Goal: Task Accomplishment & Management: Complete application form

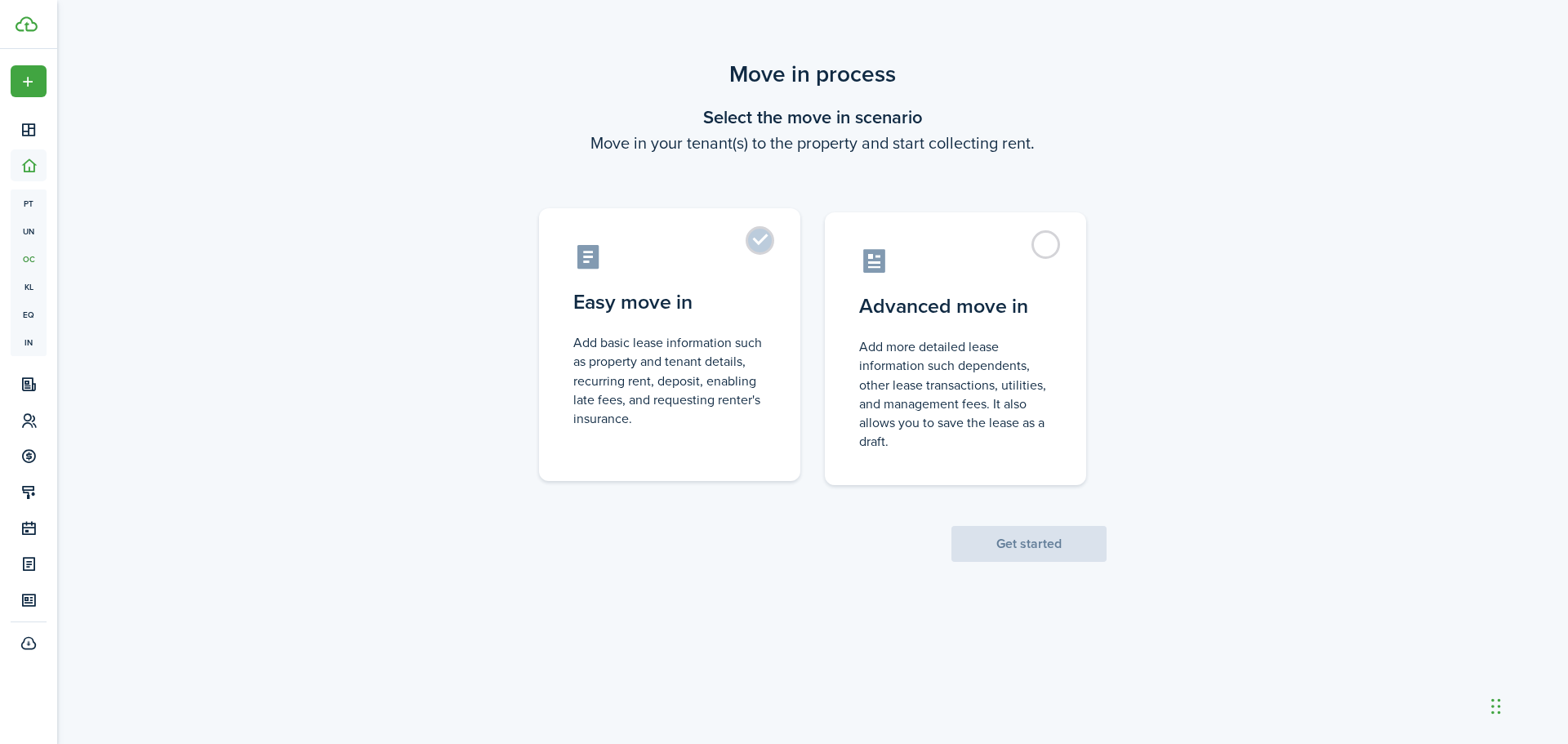
click at [760, 244] on label "Easy move in Add basic lease information such as property and tenant details, r…" at bounding box center [669, 345] width 261 height 273
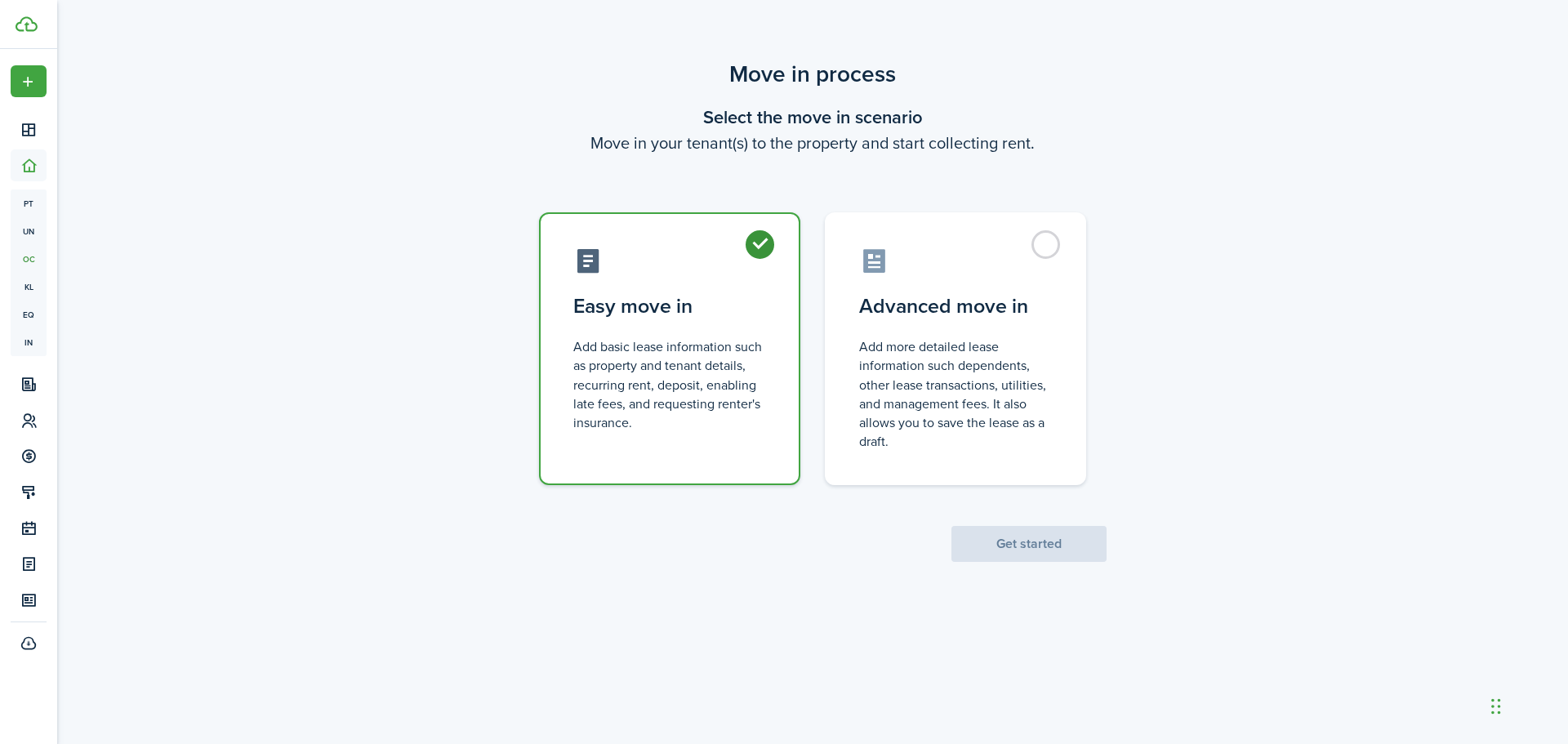
radio input "true"
click at [1023, 551] on button "Get started" at bounding box center [1029, 544] width 156 height 36
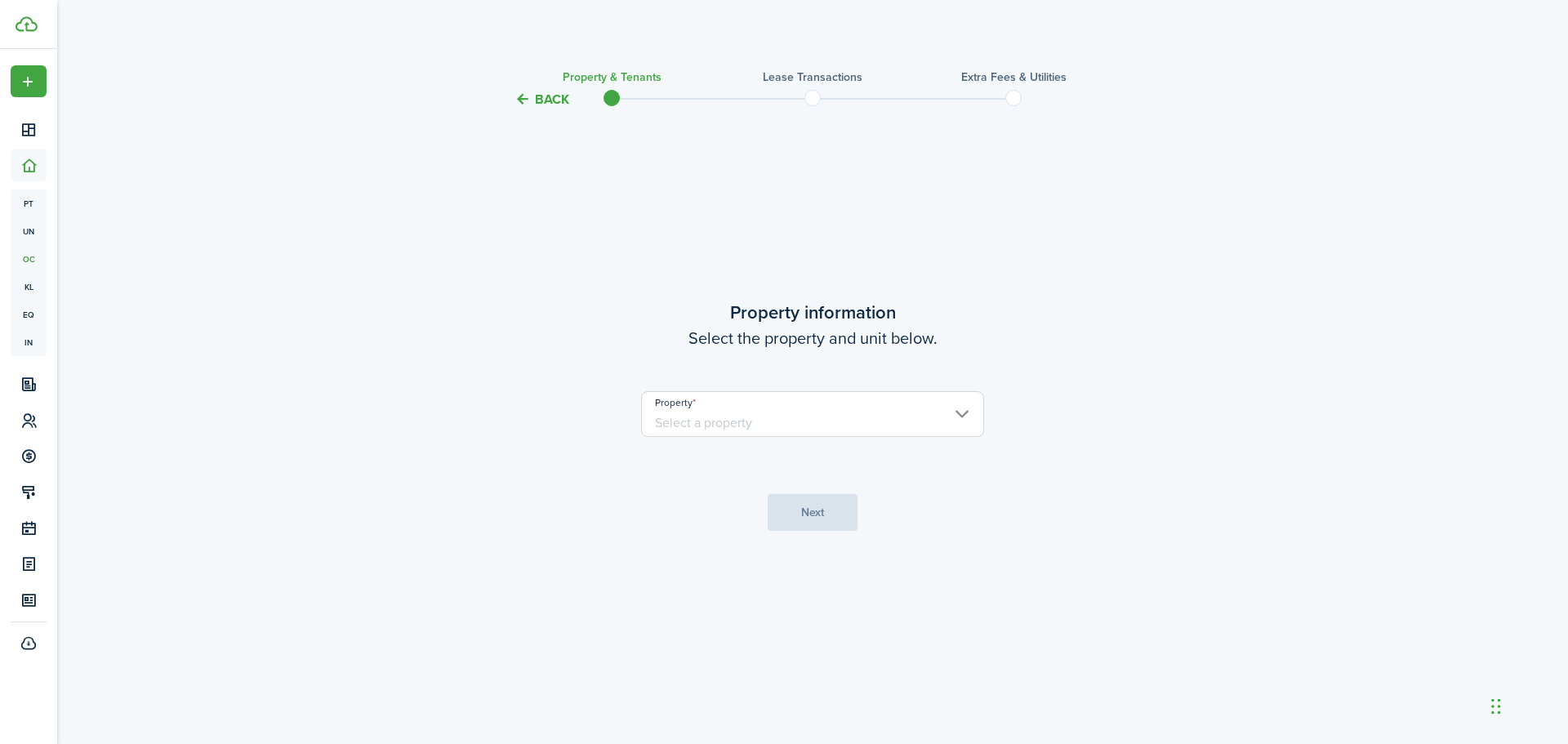
click at [746, 427] on input "Property" at bounding box center [813, 414] width 343 height 46
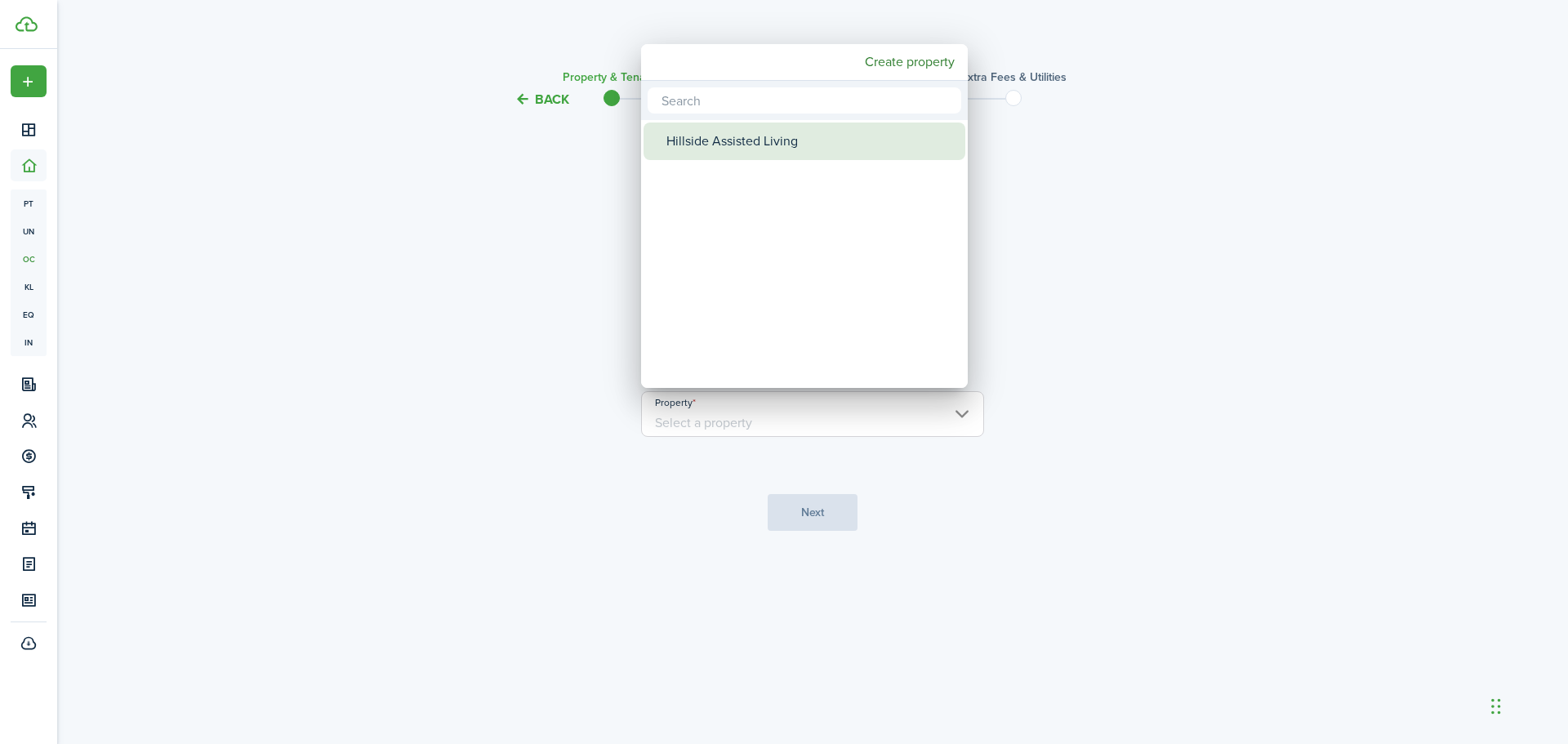
click at [740, 144] on div "Hillside Assisted Living" at bounding box center [811, 141] width 289 height 38
type input "Hillside Assisted Living"
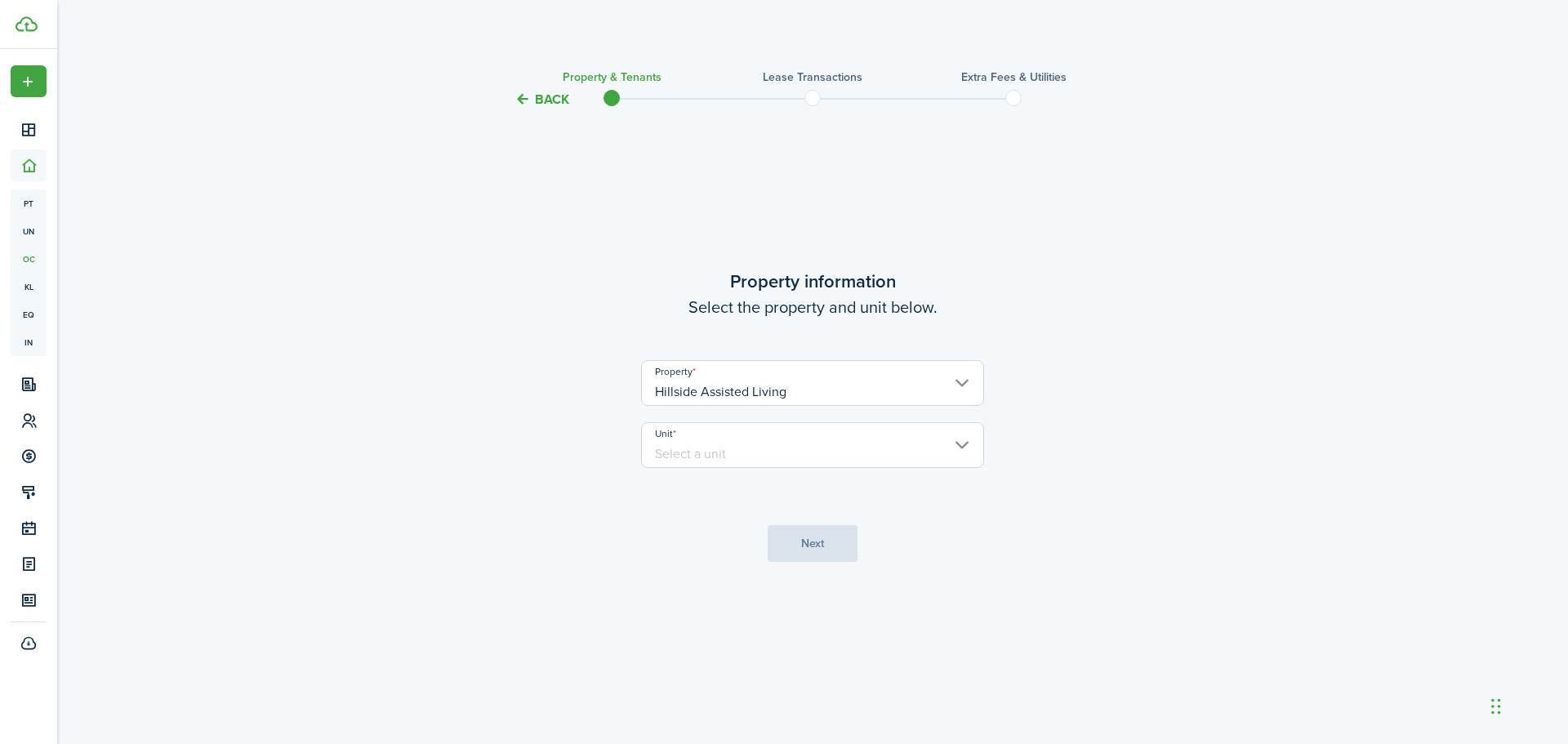
click at [748, 451] on input "Unit" at bounding box center [813, 445] width 343 height 46
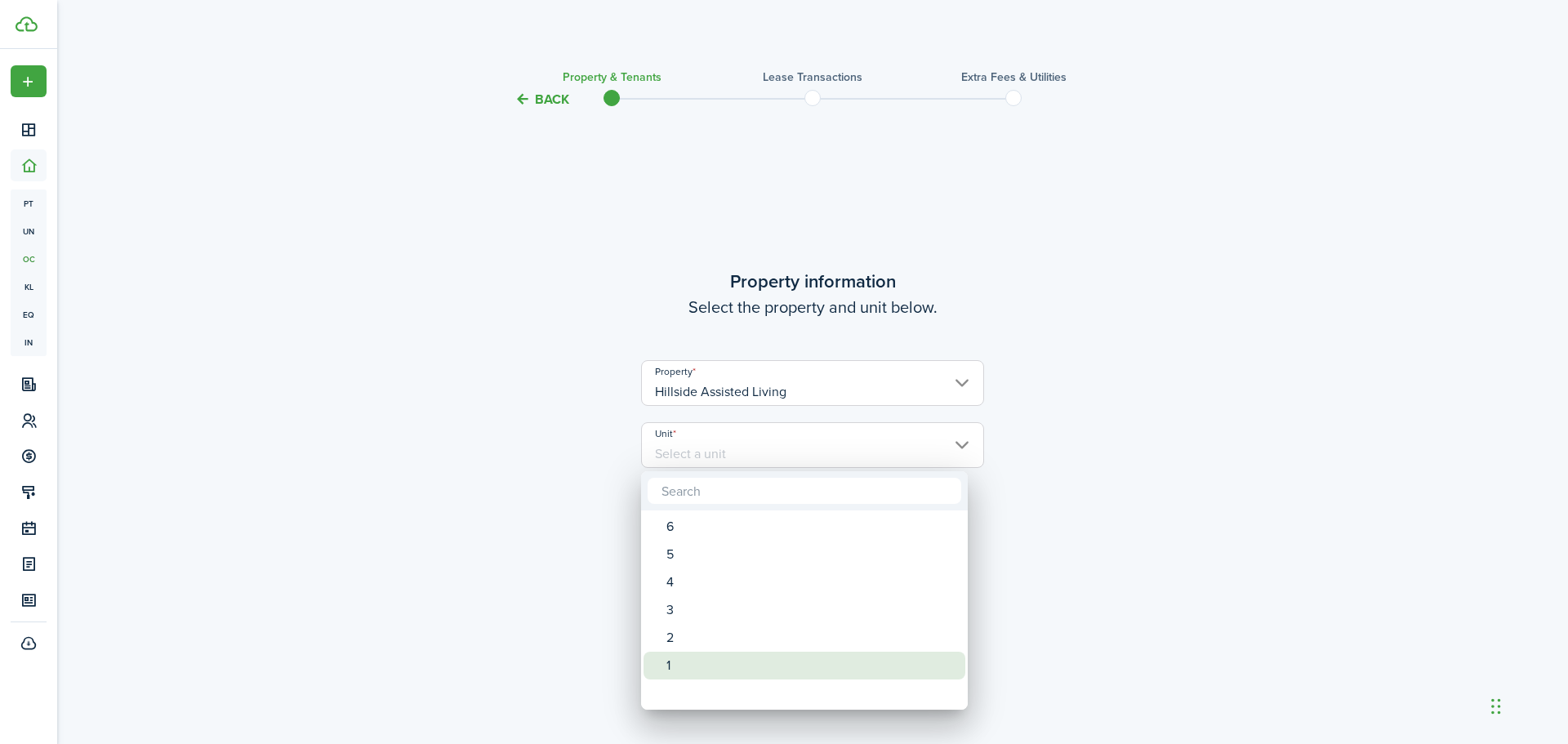
click at [747, 658] on div "1" at bounding box center [811, 665] width 289 height 28
type input "1"
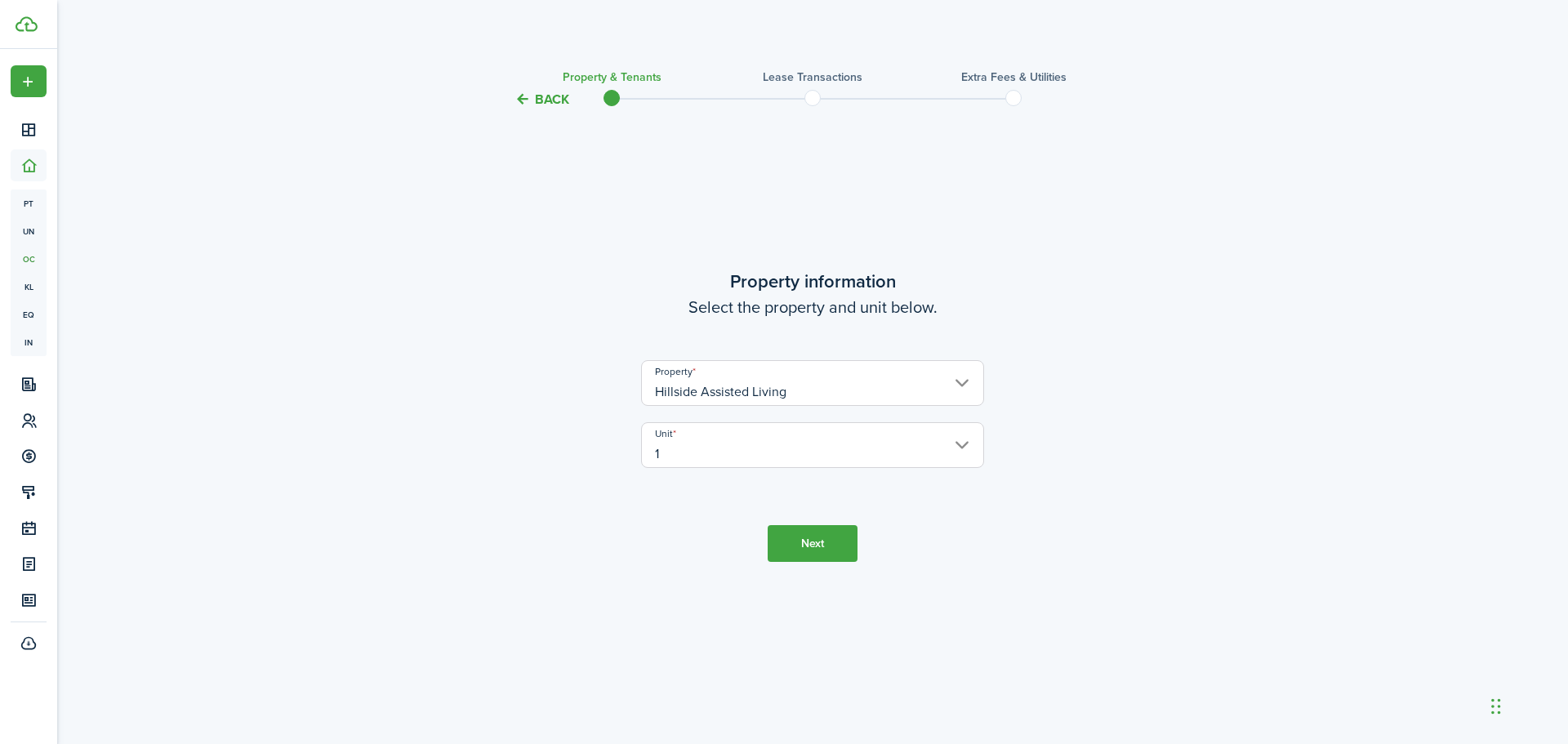
click at [804, 549] on button "Next" at bounding box center [812, 544] width 90 height 37
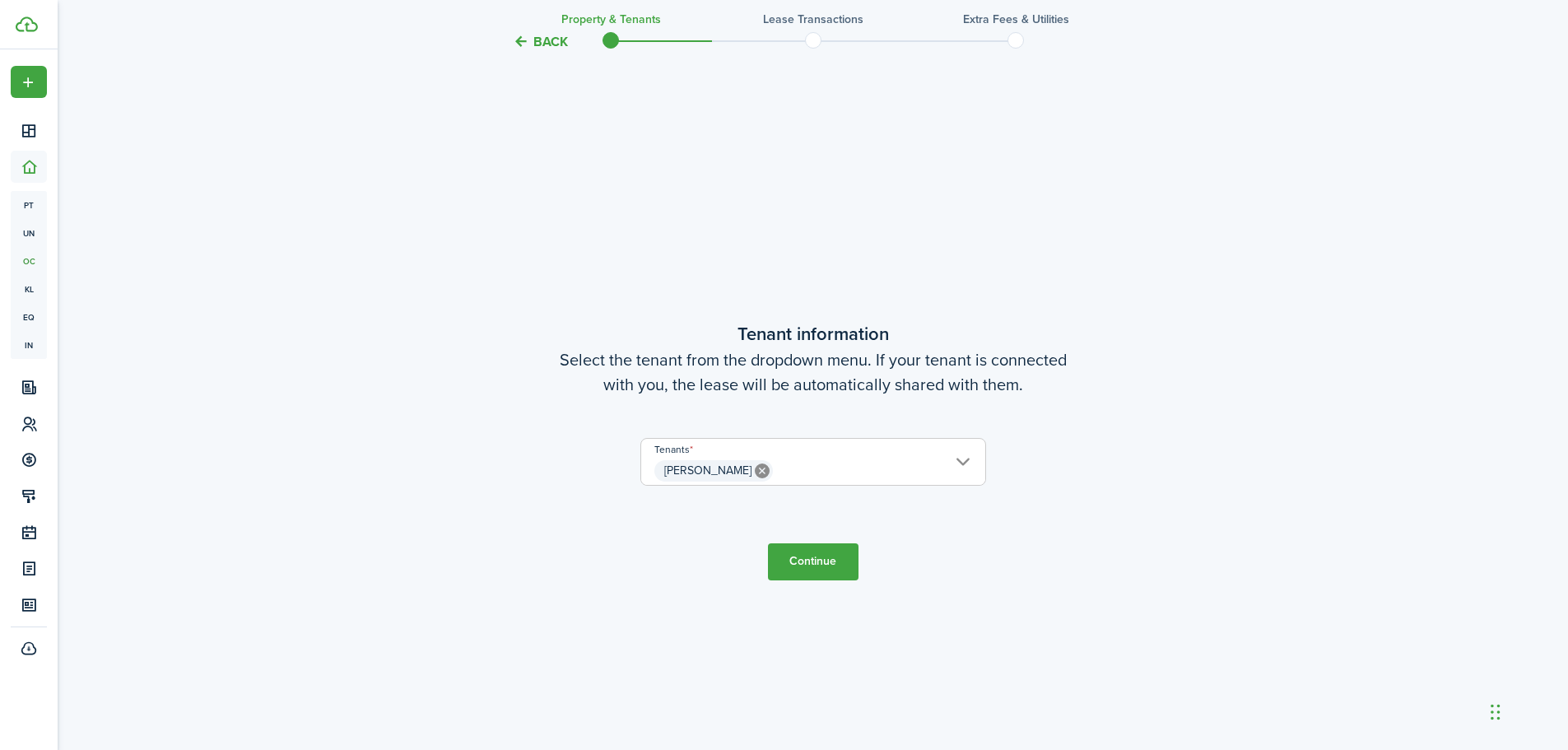
scroll to position [640, 0]
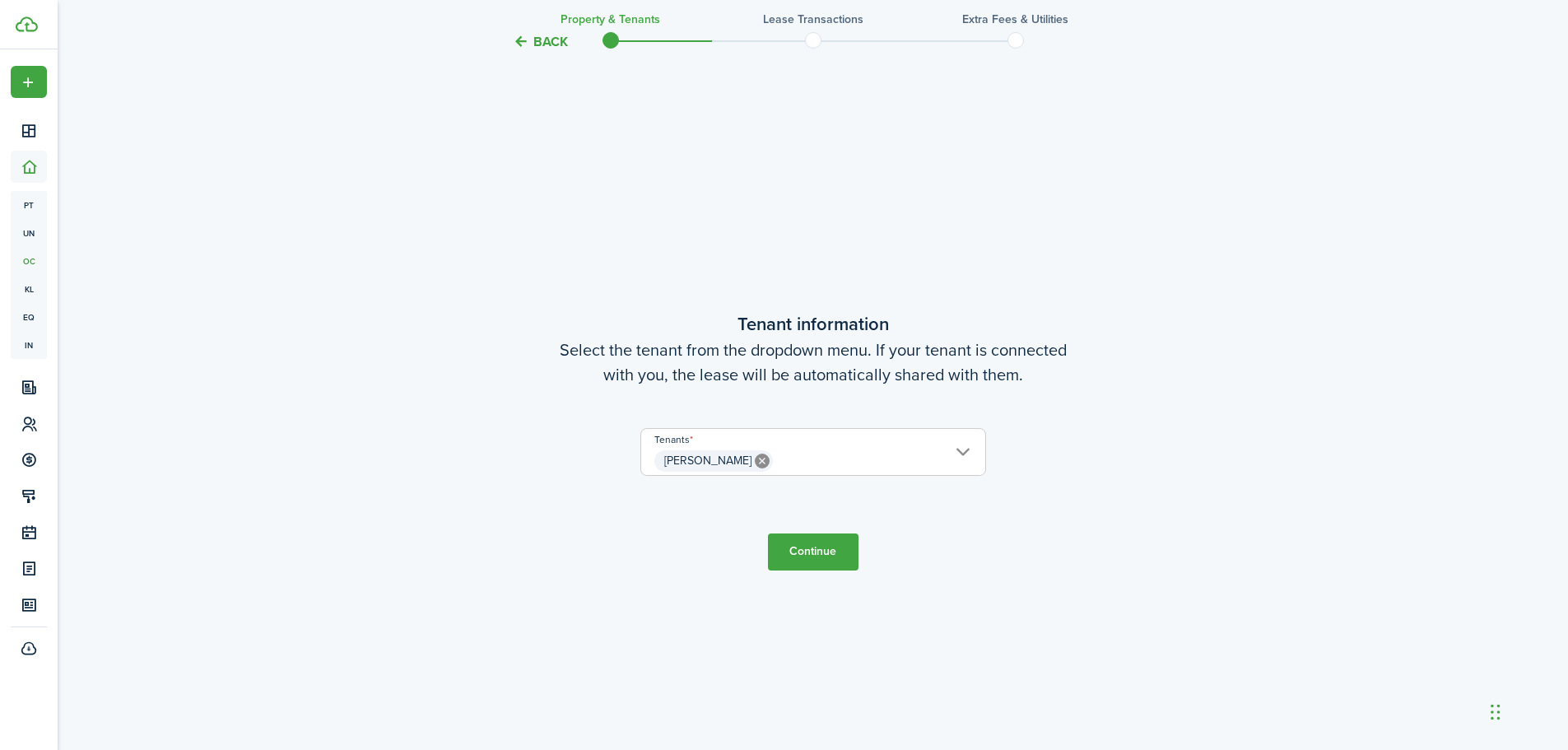
click at [831, 550] on button "Continue" at bounding box center [813, 552] width 91 height 37
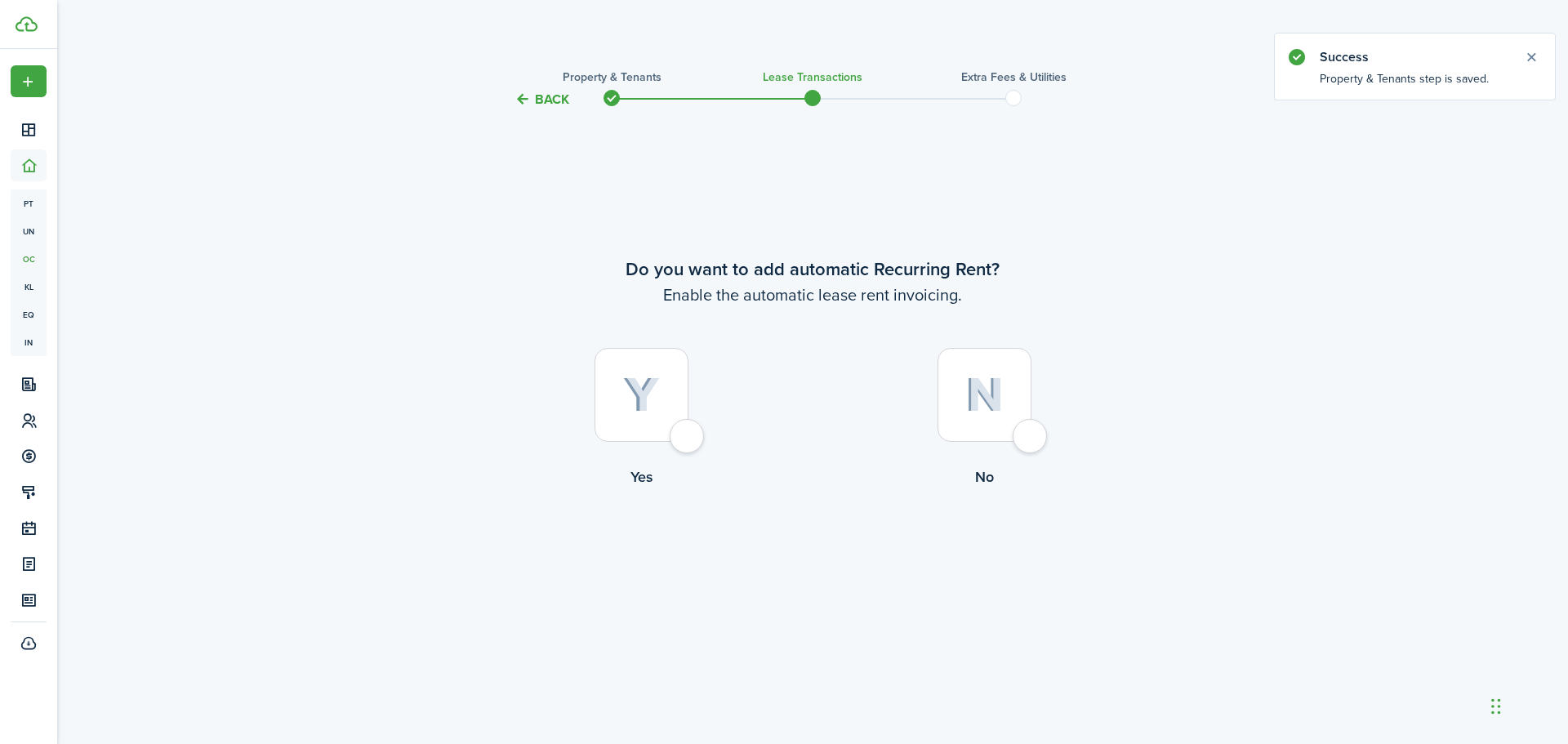
click at [608, 409] on div at bounding box center [641, 395] width 94 height 94
radio input "true"
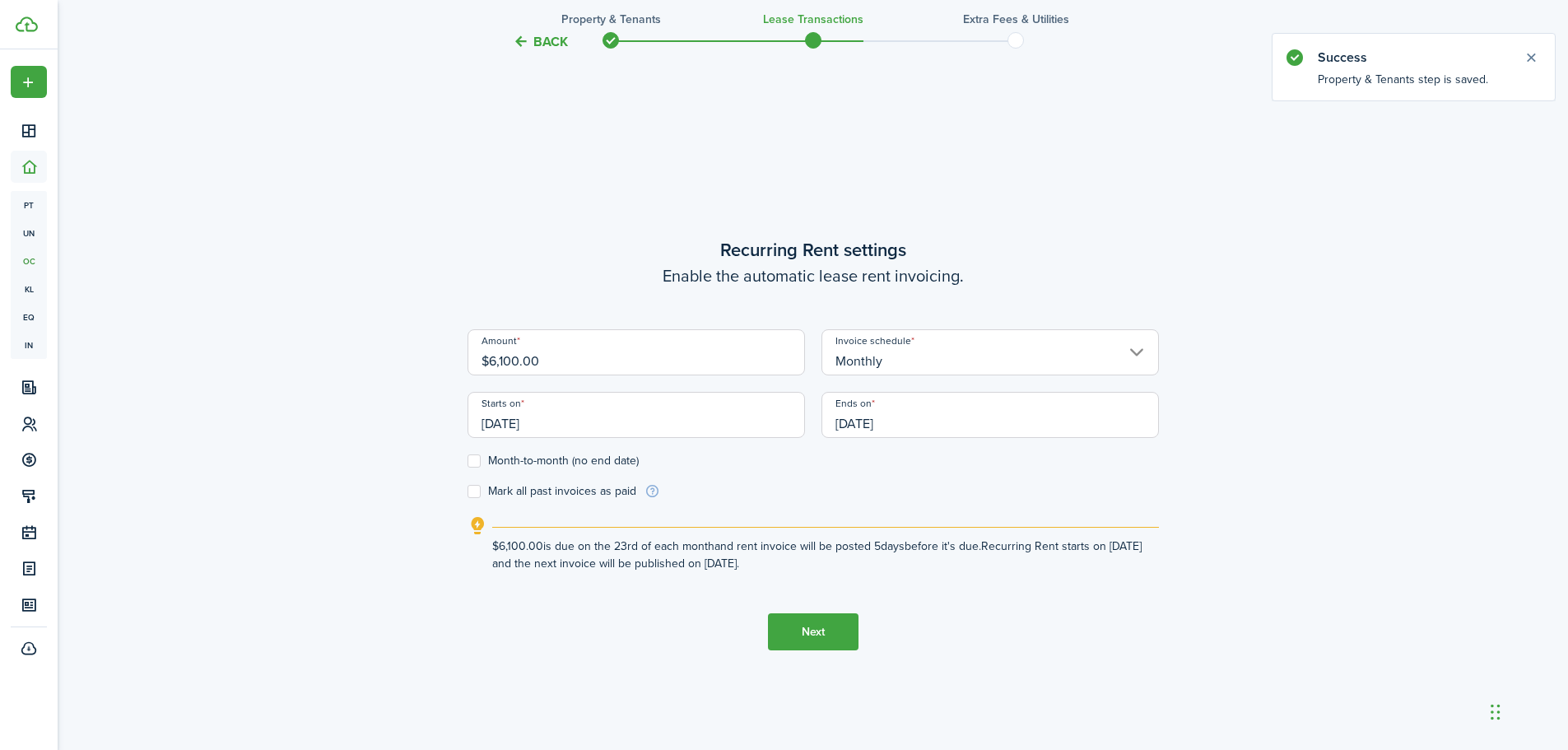
scroll to position [640, 0]
click at [470, 455] on label "Month-to-month (no end date)" at bounding box center [553, 458] width 171 height 13
click at [468, 458] on input "Month-to-month (no end date)" at bounding box center [467, 458] width 1 height 1
checkbox input "true"
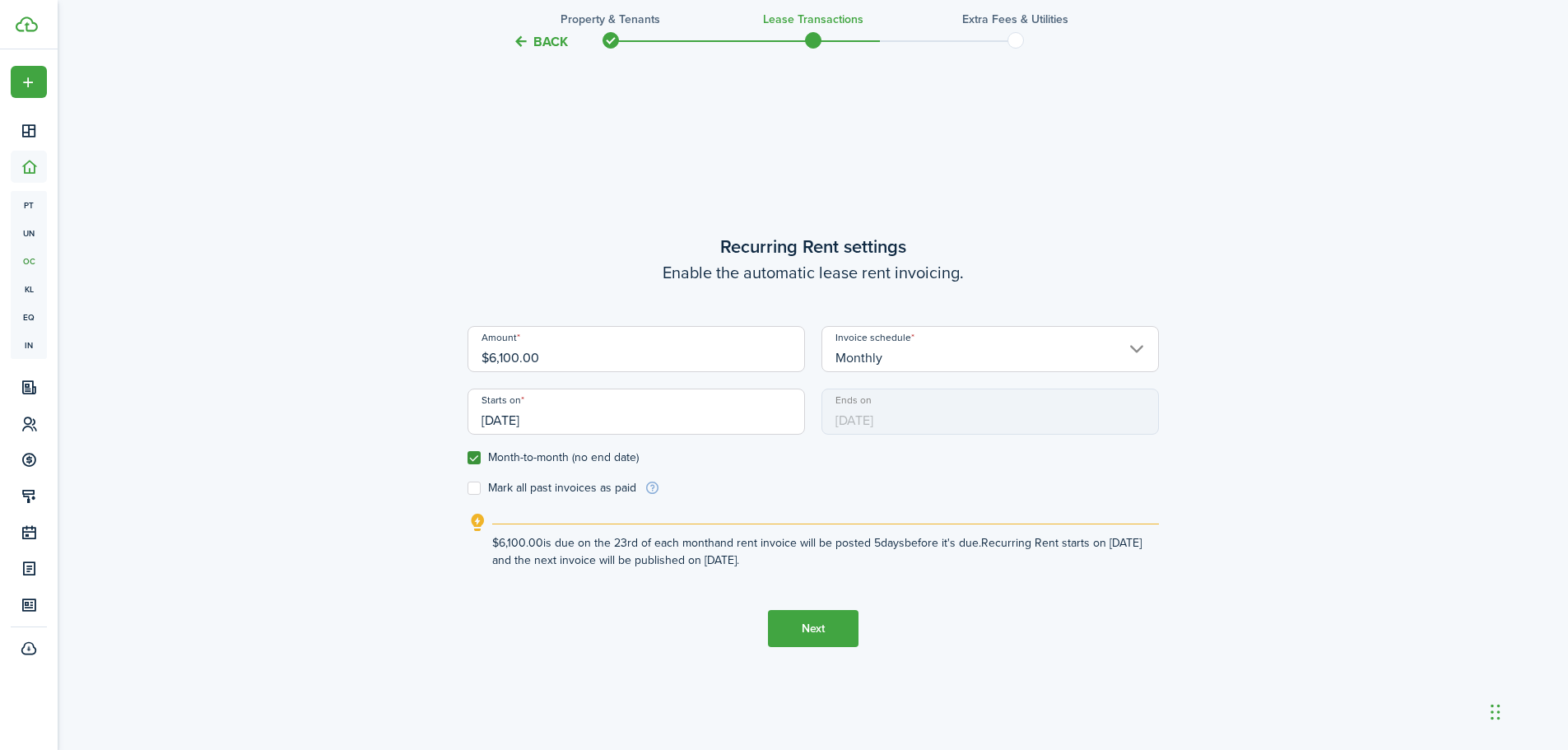
click at [590, 412] on input "[DATE]" at bounding box center [636, 411] width 338 height 46
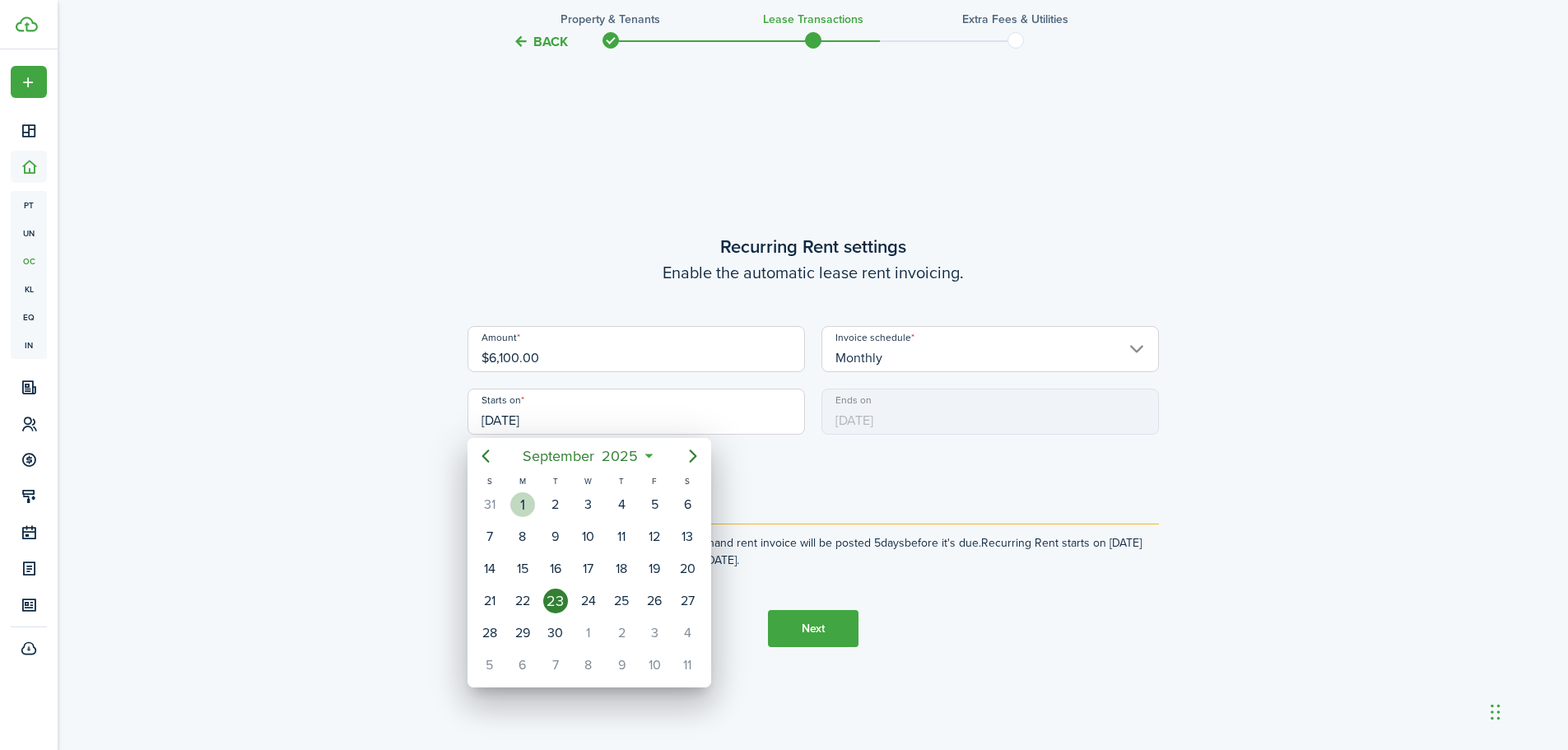
click at [516, 512] on div "1" at bounding box center [523, 505] width 25 height 25
type input "[DATE]"
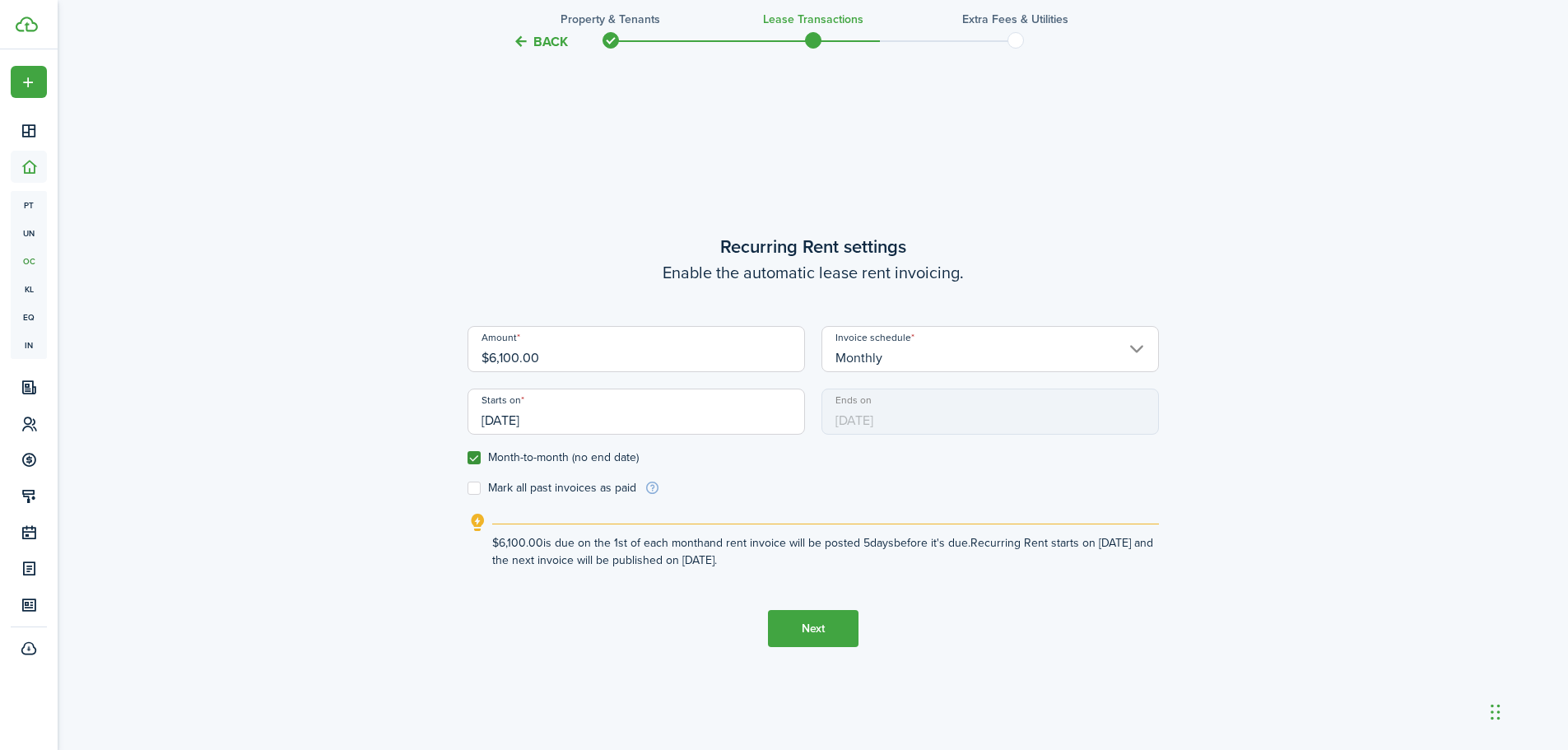
drag, startPoint x: 477, startPoint y: 493, endPoint x: 470, endPoint y: 499, distance: 9.2
click at [476, 493] on label "Mark all past invoices as paid" at bounding box center [552, 489] width 168 height 13
click at [468, 489] on input "Mark all past invoices as paid" at bounding box center [467, 489] width 1 height 1
click at [473, 483] on label "Mark all past invoices as paid" at bounding box center [552, 489] width 168 height 13
click at [468, 489] on input "Mark all past invoices as paid" at bounding box center [467, 489] width 1 height 1
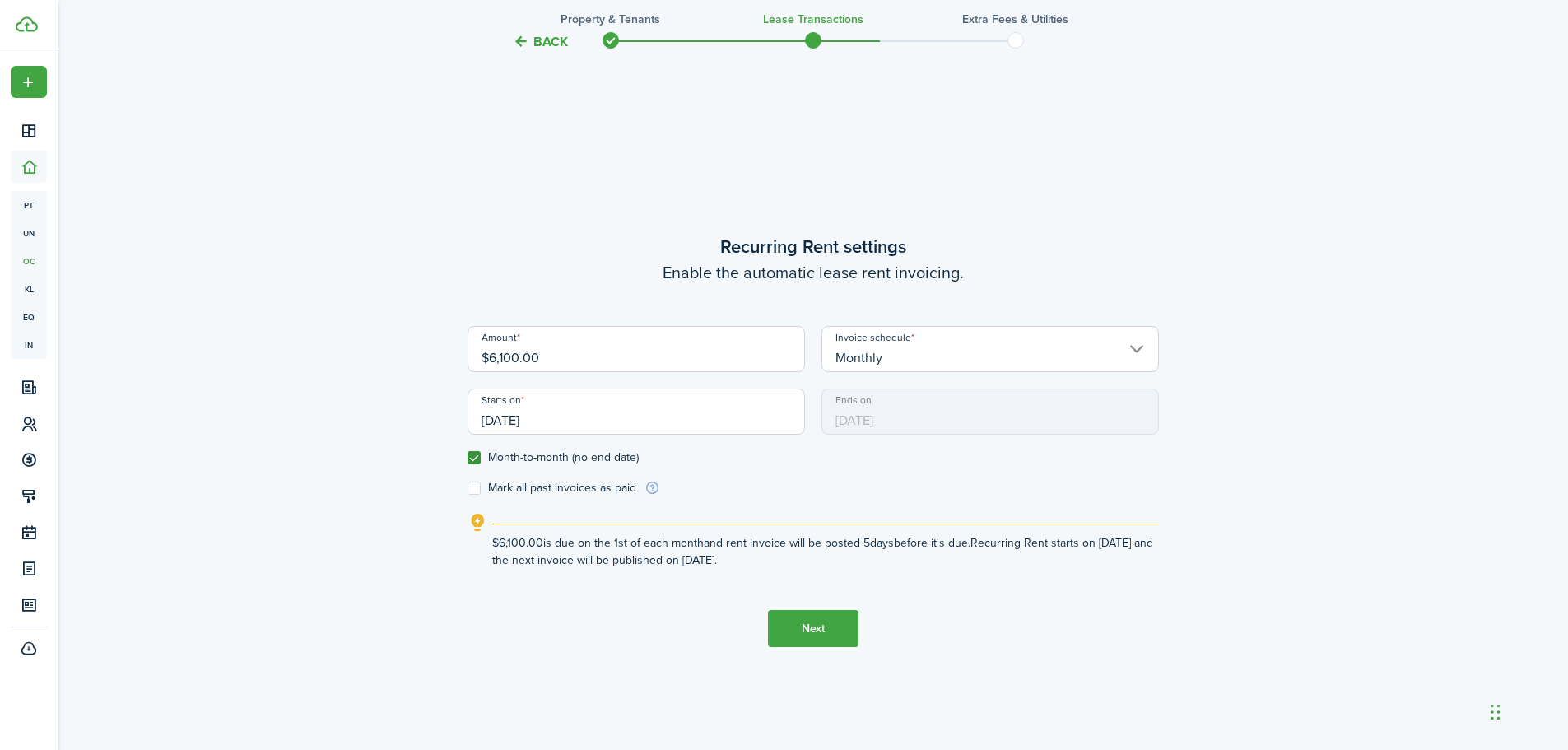
click at [472, 488] on label "Mark all past invoices as paid" at bounding box center [552, 489] width 168 height 13
click at [468, 489] on input "Mark all past invoices as paid" at bounding box center [467, 489] width 1 height 1
checkbox input "true"
click at [820, 625] on button "Next" at bounding box center [813, 629] width 91 height 37
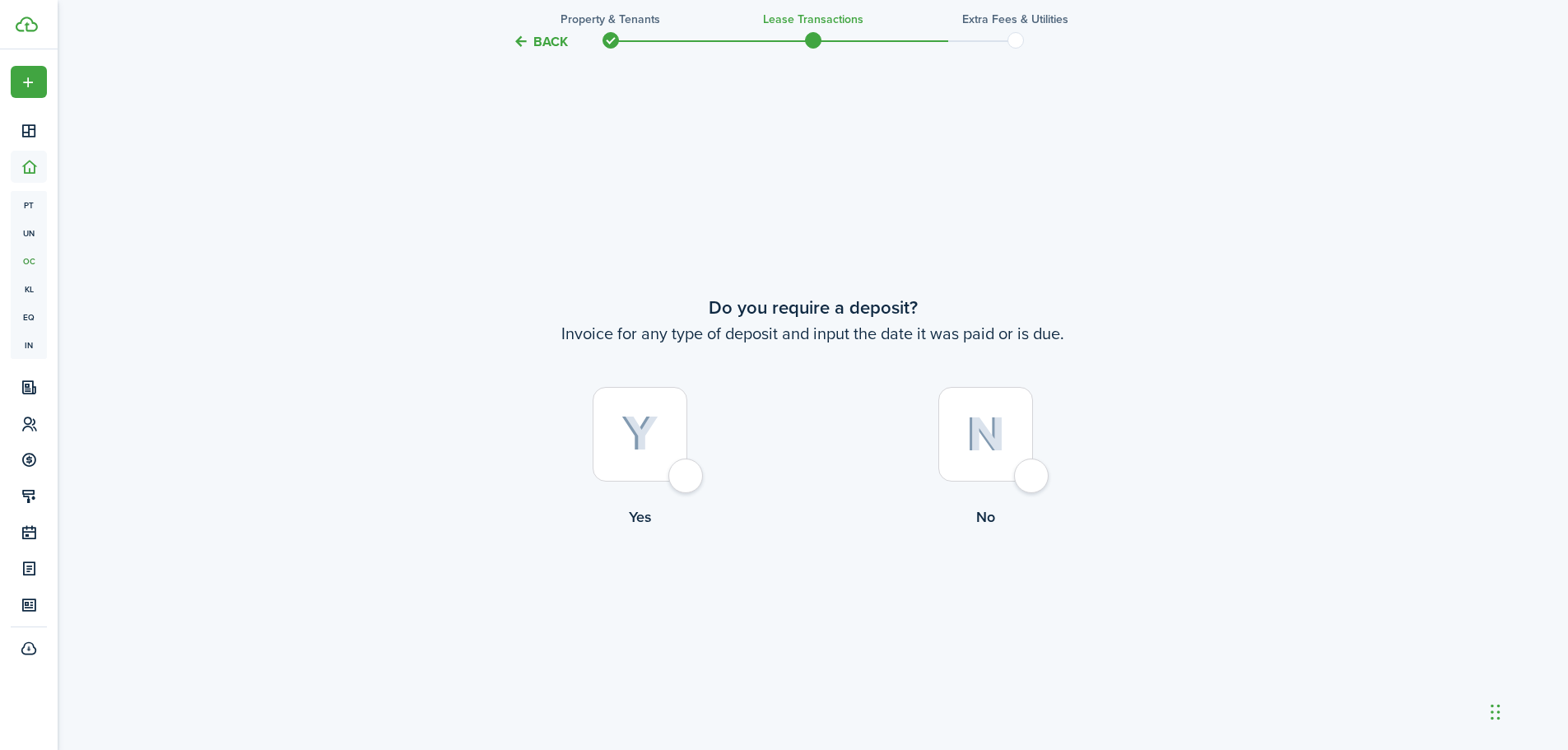
scroll to position [1390, 0]
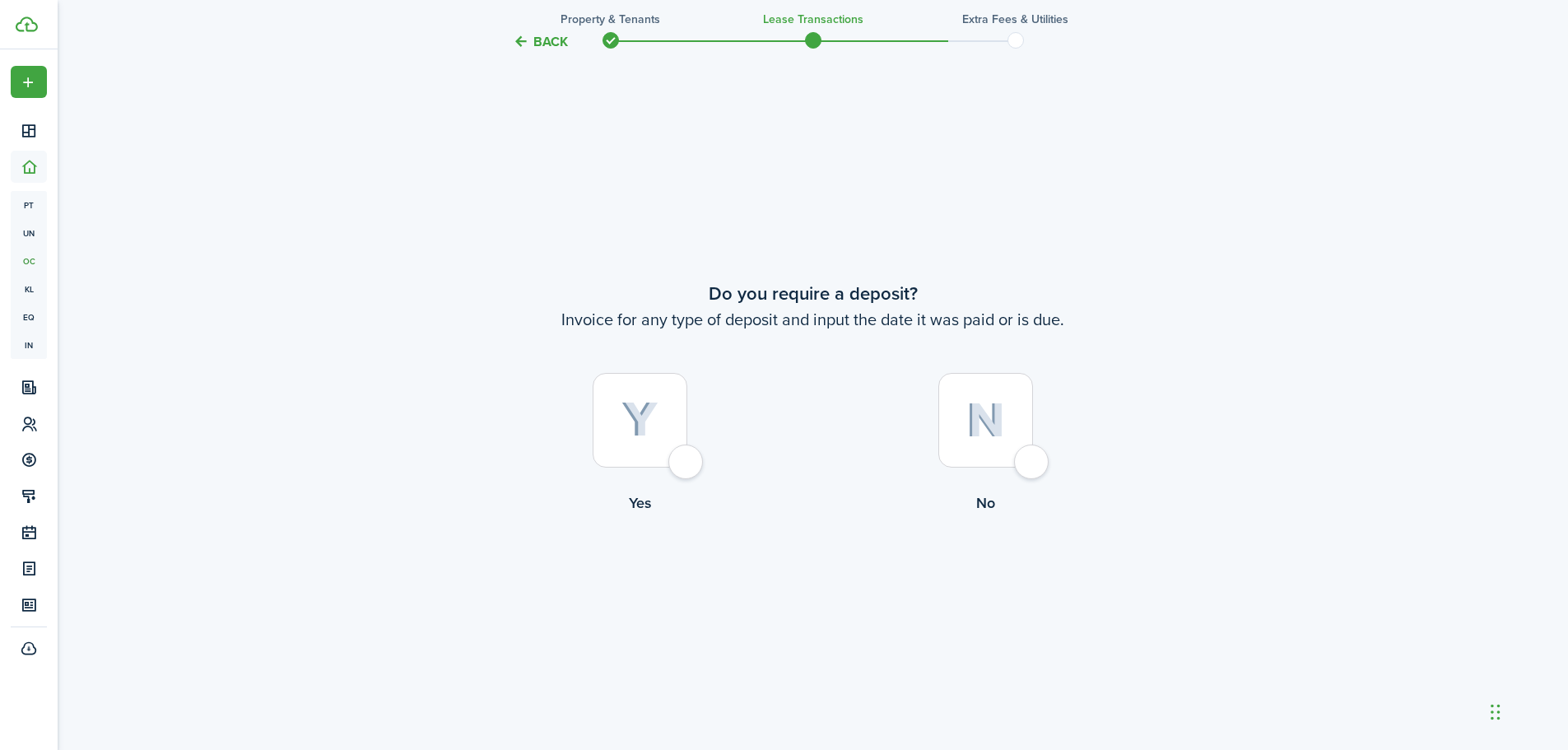
click at [972, 431] on img at bounding box center [986, 420] width 38 height 35
radio input "true"
click at [832, 581] on button "Continue" at bounding box center [813, 582] width 91 height 37
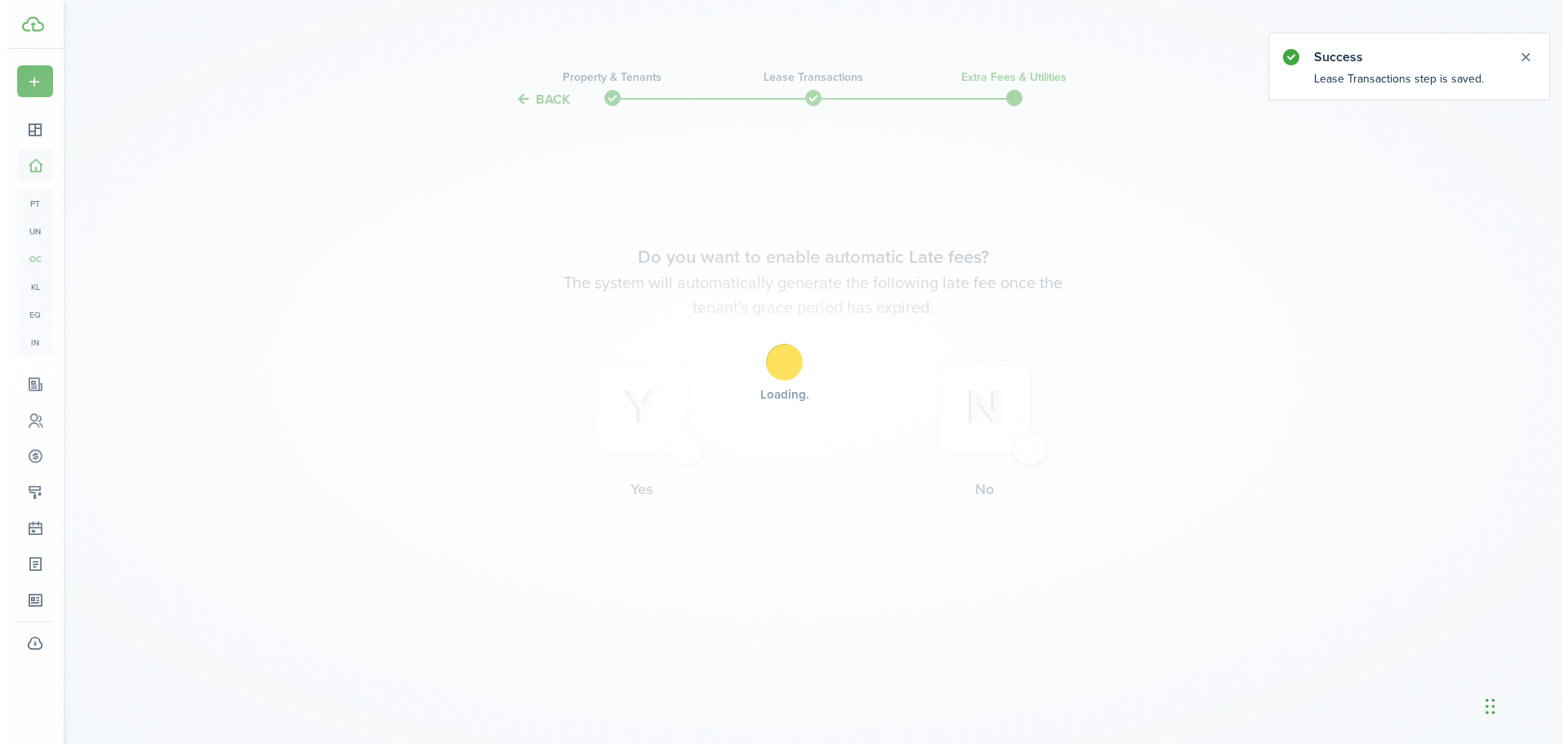
scroll to position [0, 0]
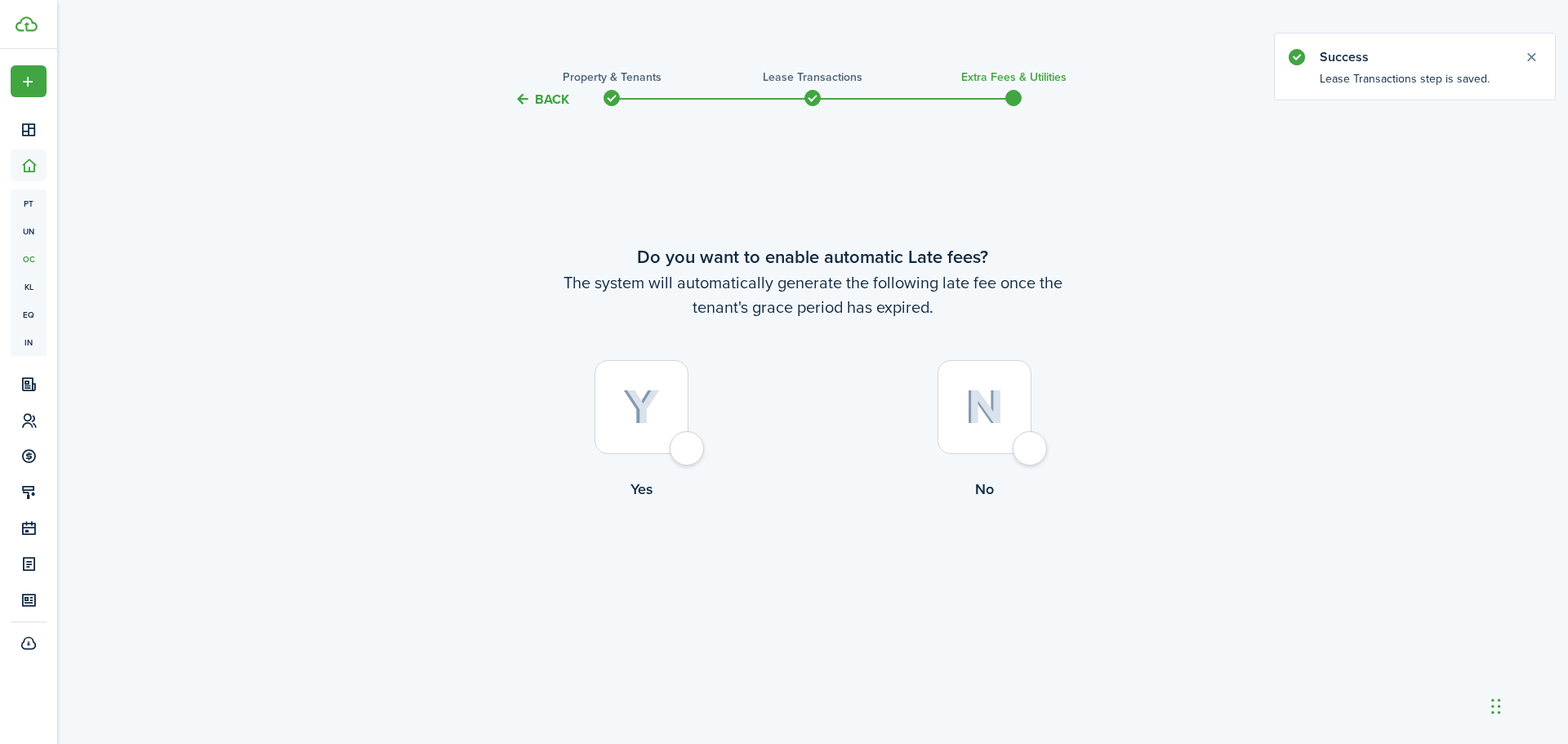
click at [621, 416] on div at bounding box center [641, 407] width 94 height 94
radio input "true"
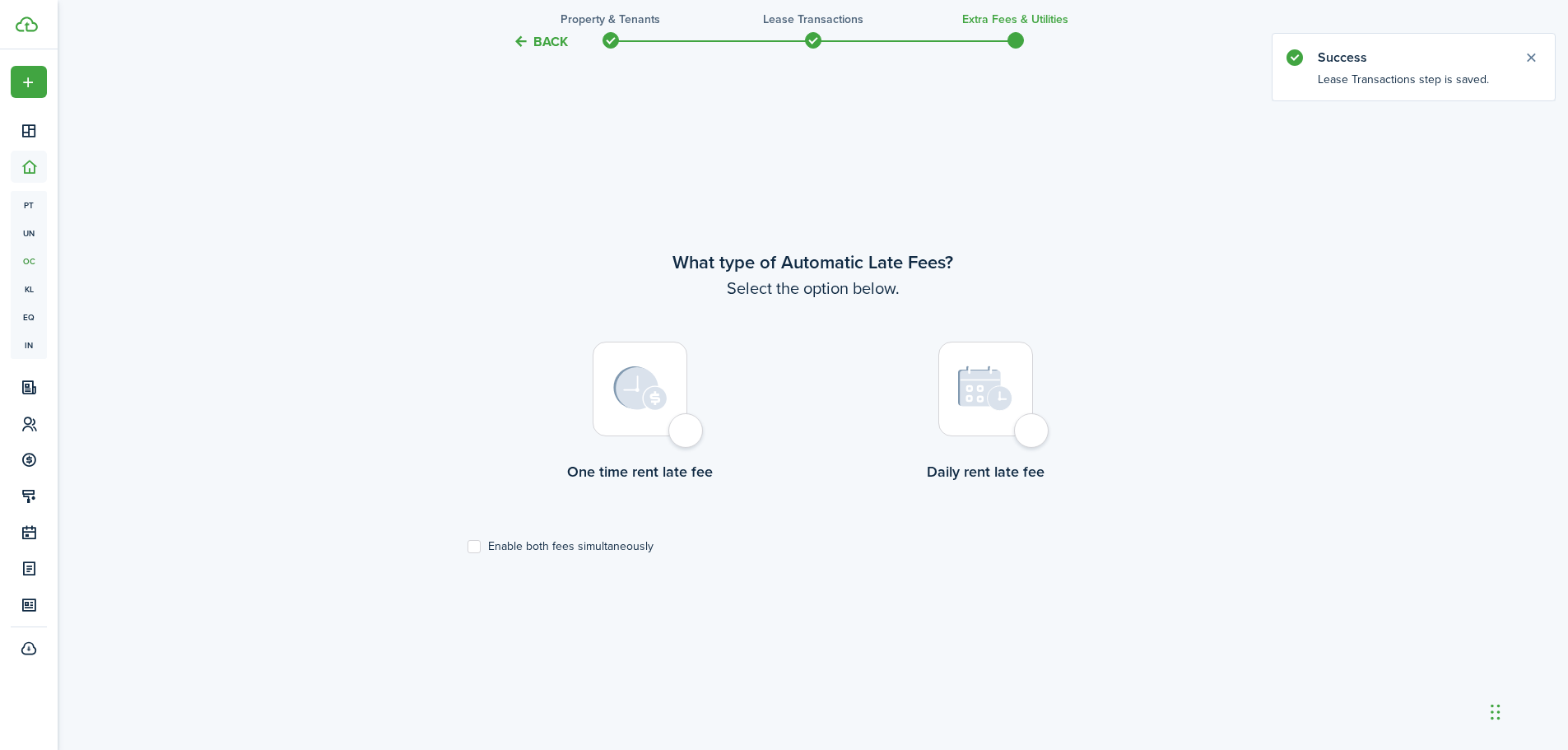
click at [657, 397] on img at bounding box center [640, 388] width 54 height 44
radio input "true"
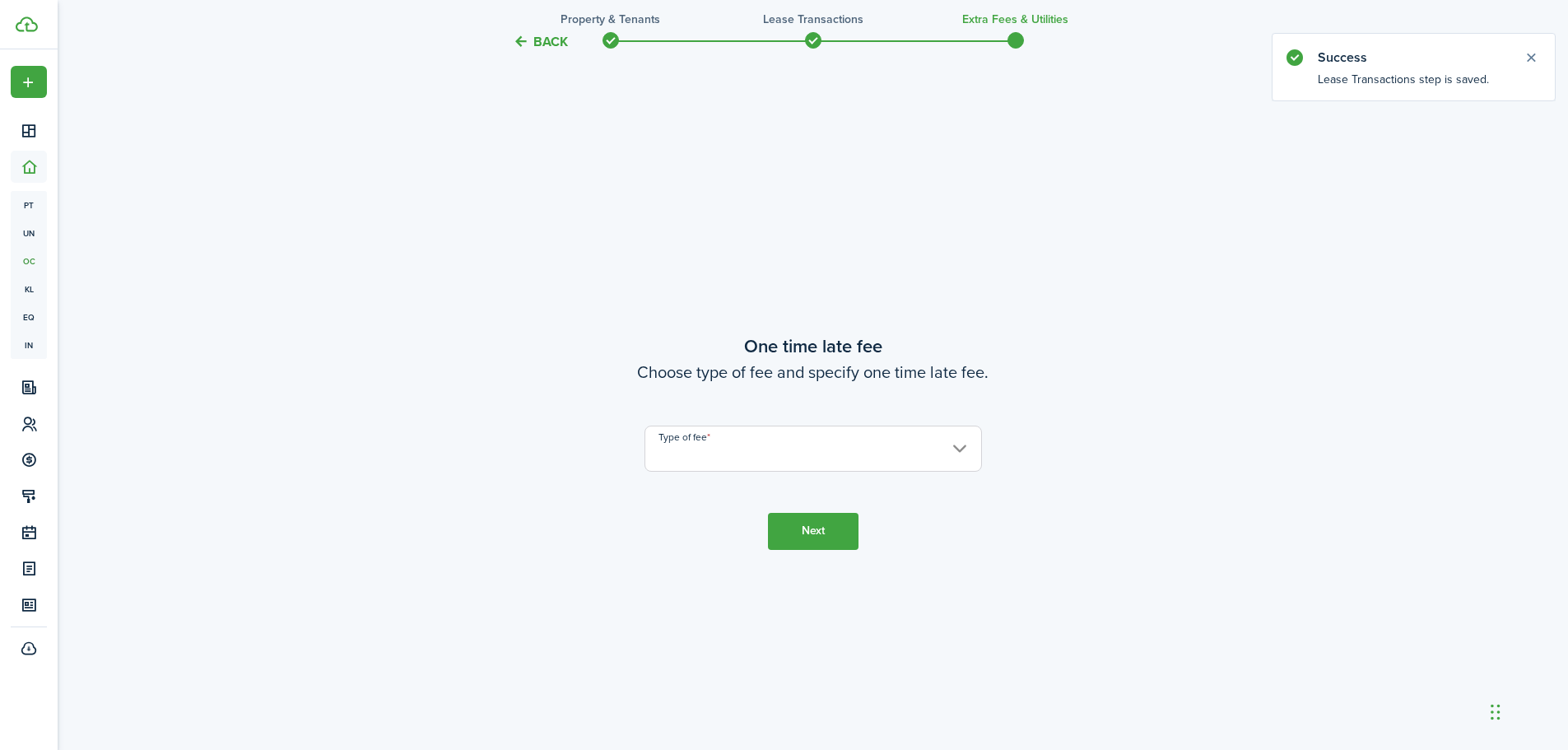
scroll to position [1390, 0]
click at [749, 448] on input "Type of fee" at bounding box center [813, 448] width 338 height 46
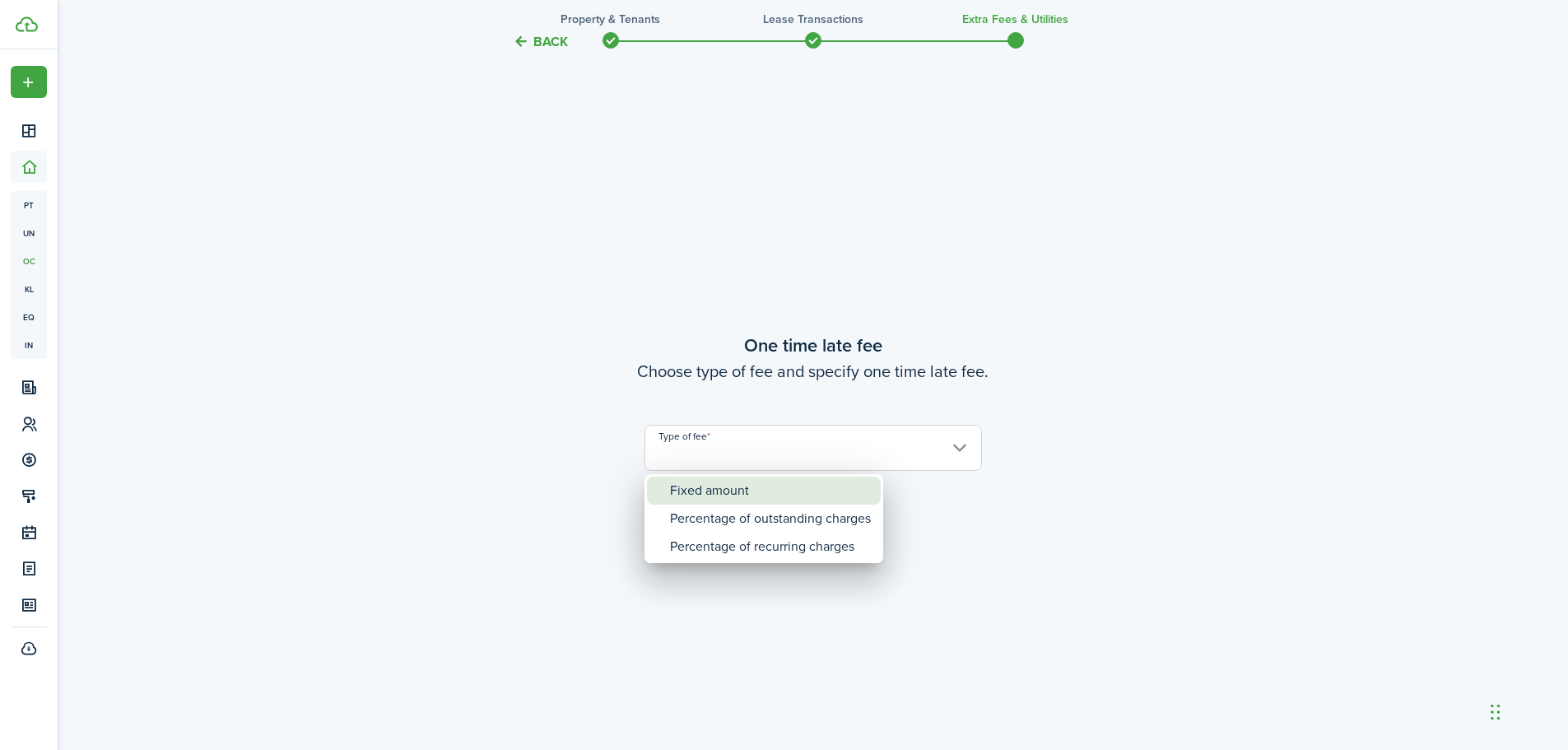
click at [760, 482] on div "Fixed amount" at bounding box center [771, 490] width 201 height 28
type input "Fixed amount"
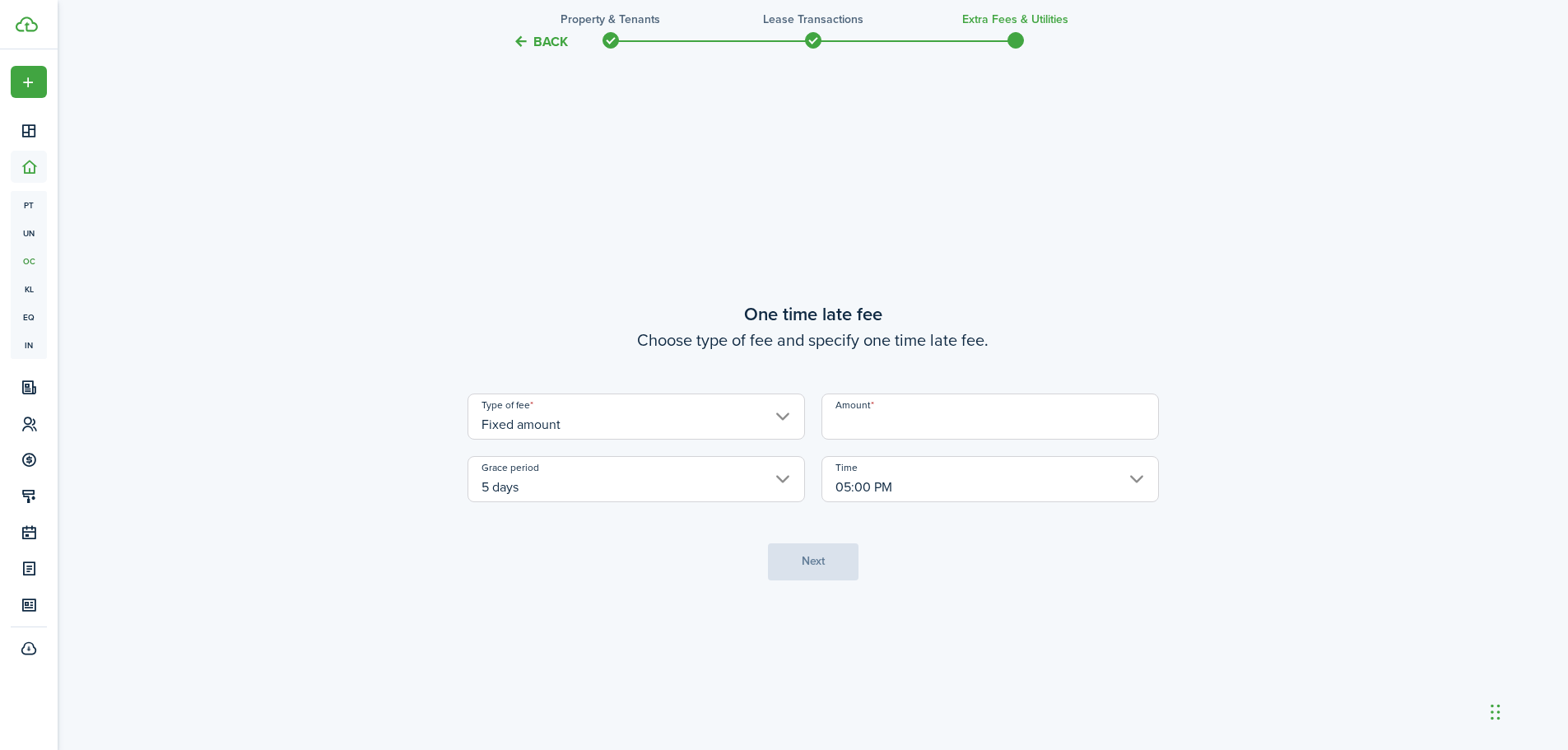
click at [881, 415] on input "Amount" at bounding box center [990, 417] width 338 height 46
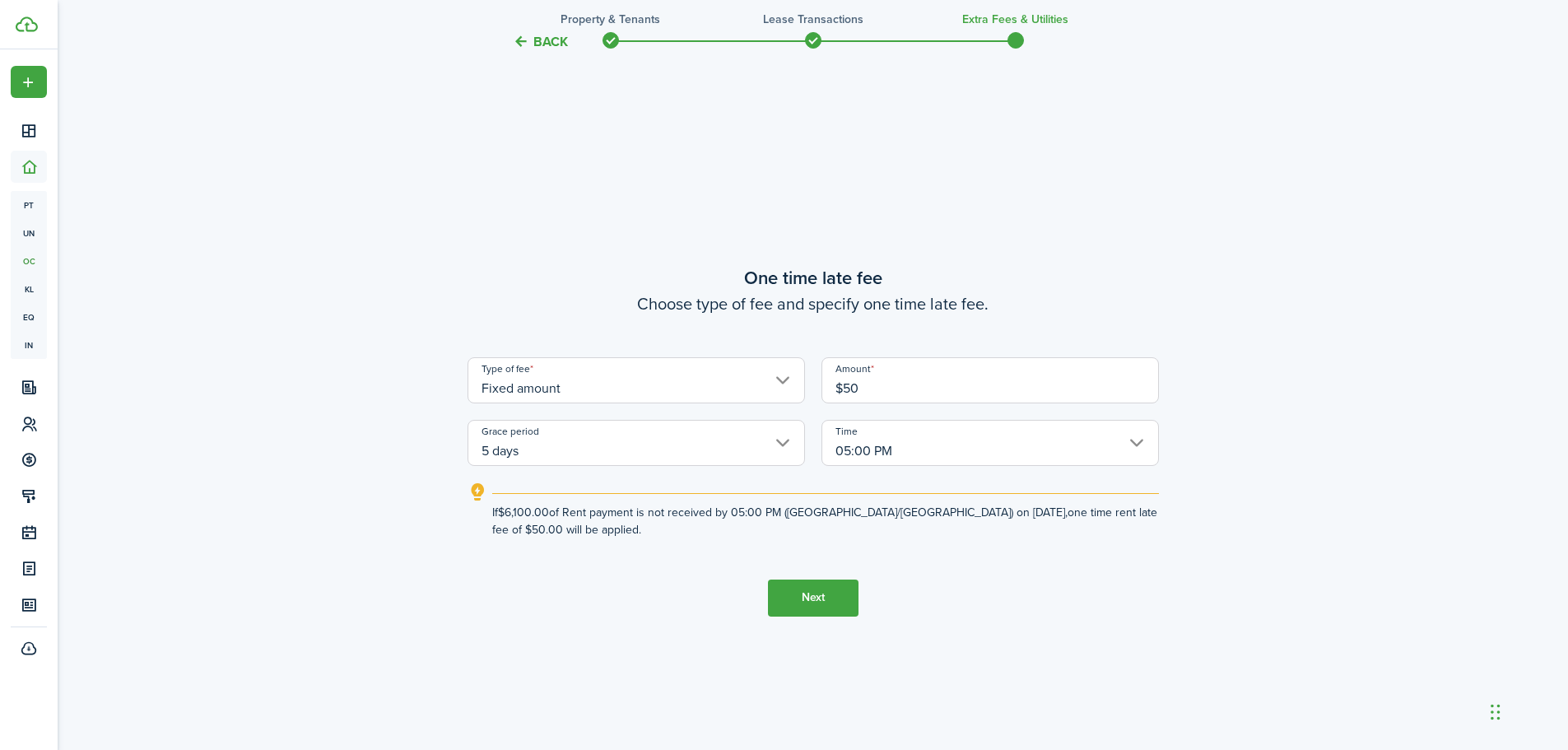
type input "$50.00"
click at [825, 600] on button "Next" at bounding box center [813, 598] width 91 height 37
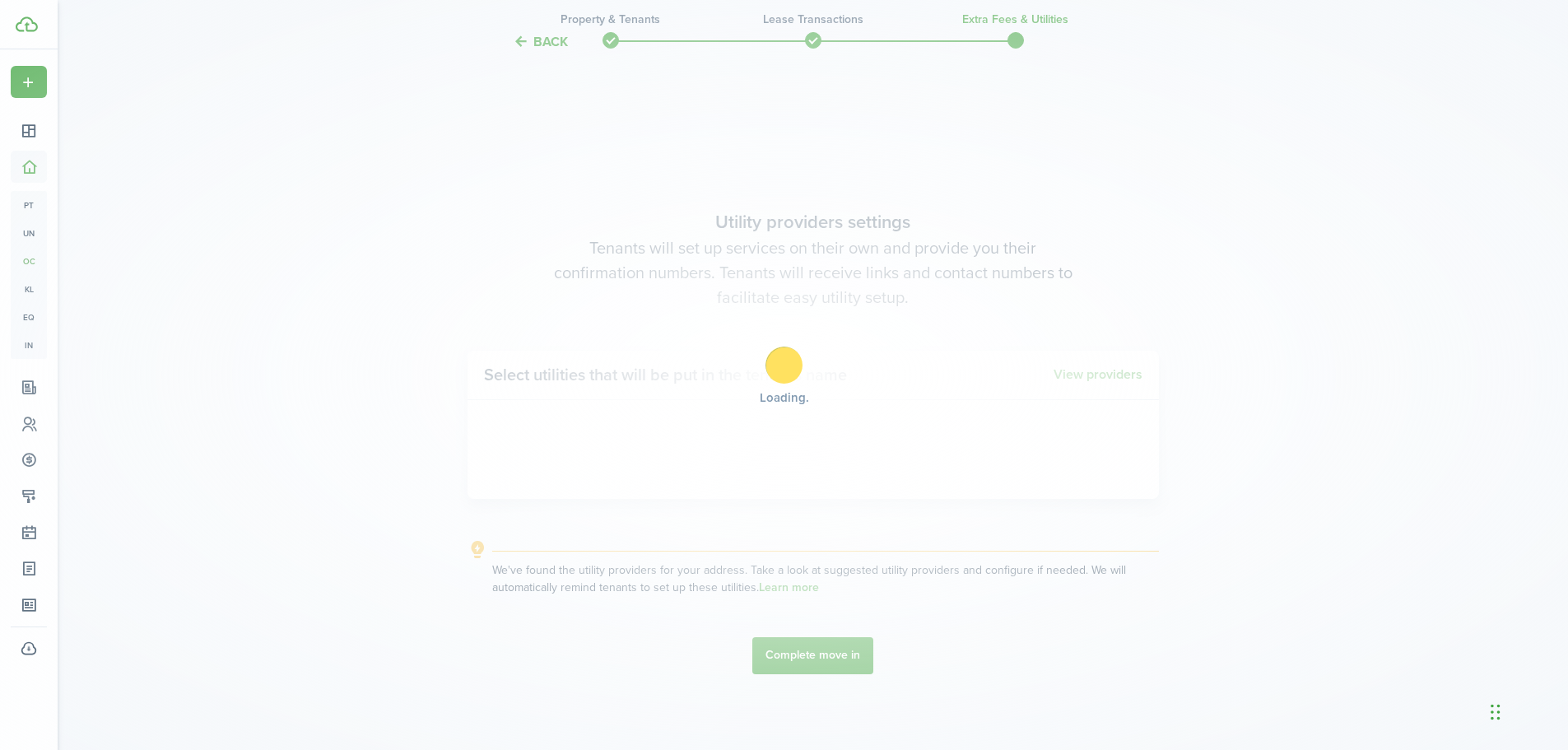
scroll to position [2141, 0]
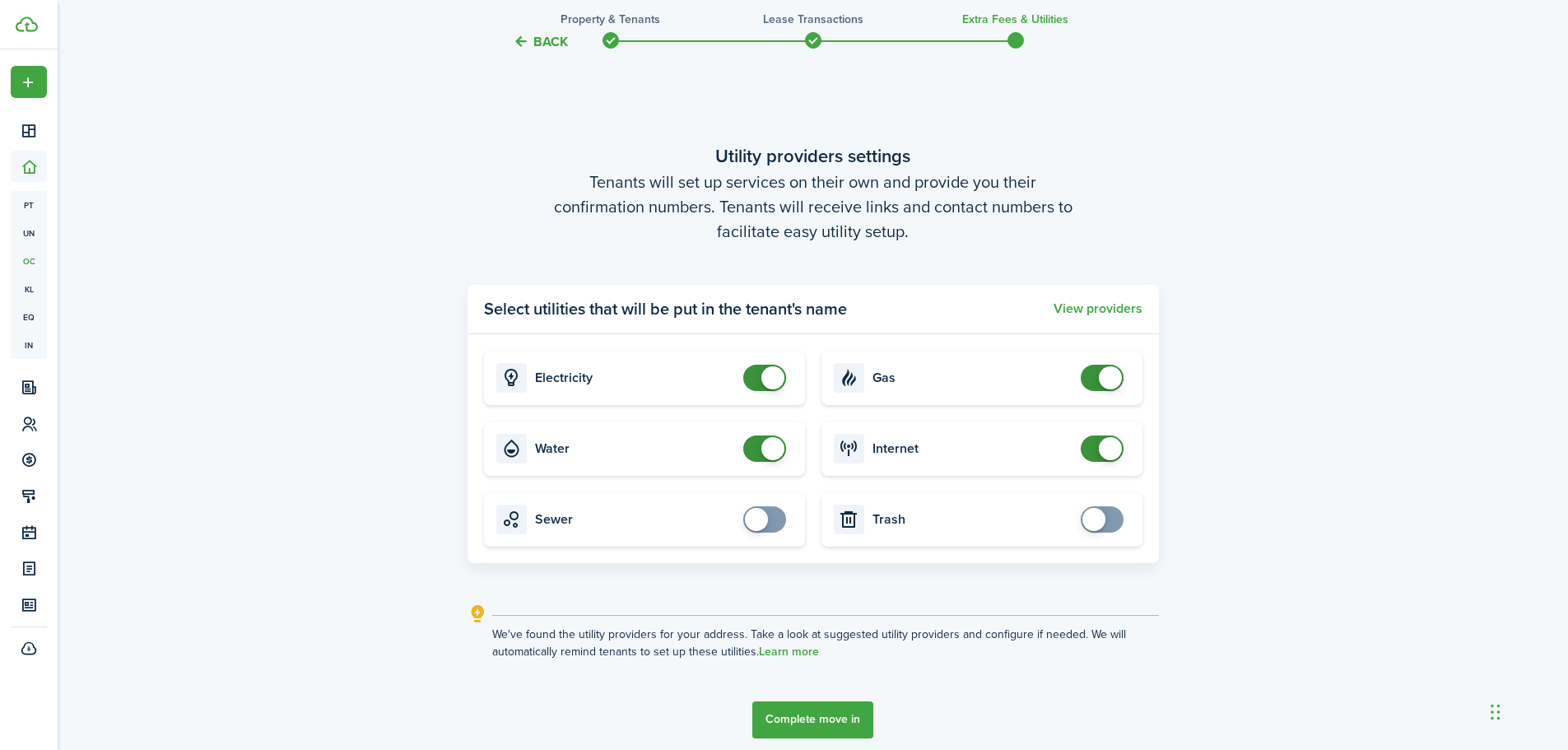
checkbox input "false"
click at [770, 376] on span at bounding box center [773, 378] width 23 height 23
checkbox input "false"
click at [772, 442] on span at bounding box center [773, 449] width 23 height 23
checkbox input "false"
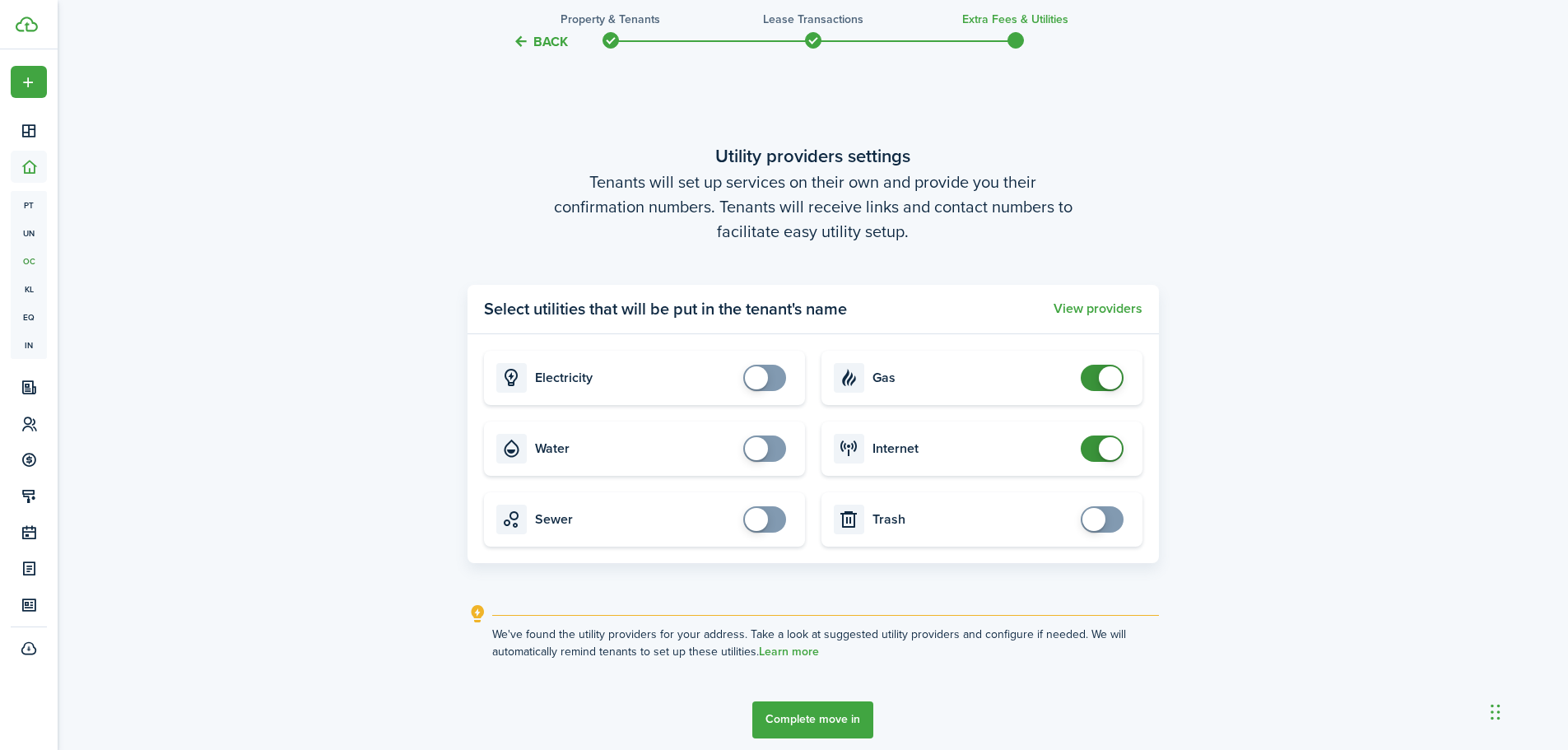
click at [1107, 366] on span at bounding box center [1110, 378] width 23 height 23
checkbox input "false"
click at [1102, 450] on span at bounding box center [1110, 449] width 23 height 23
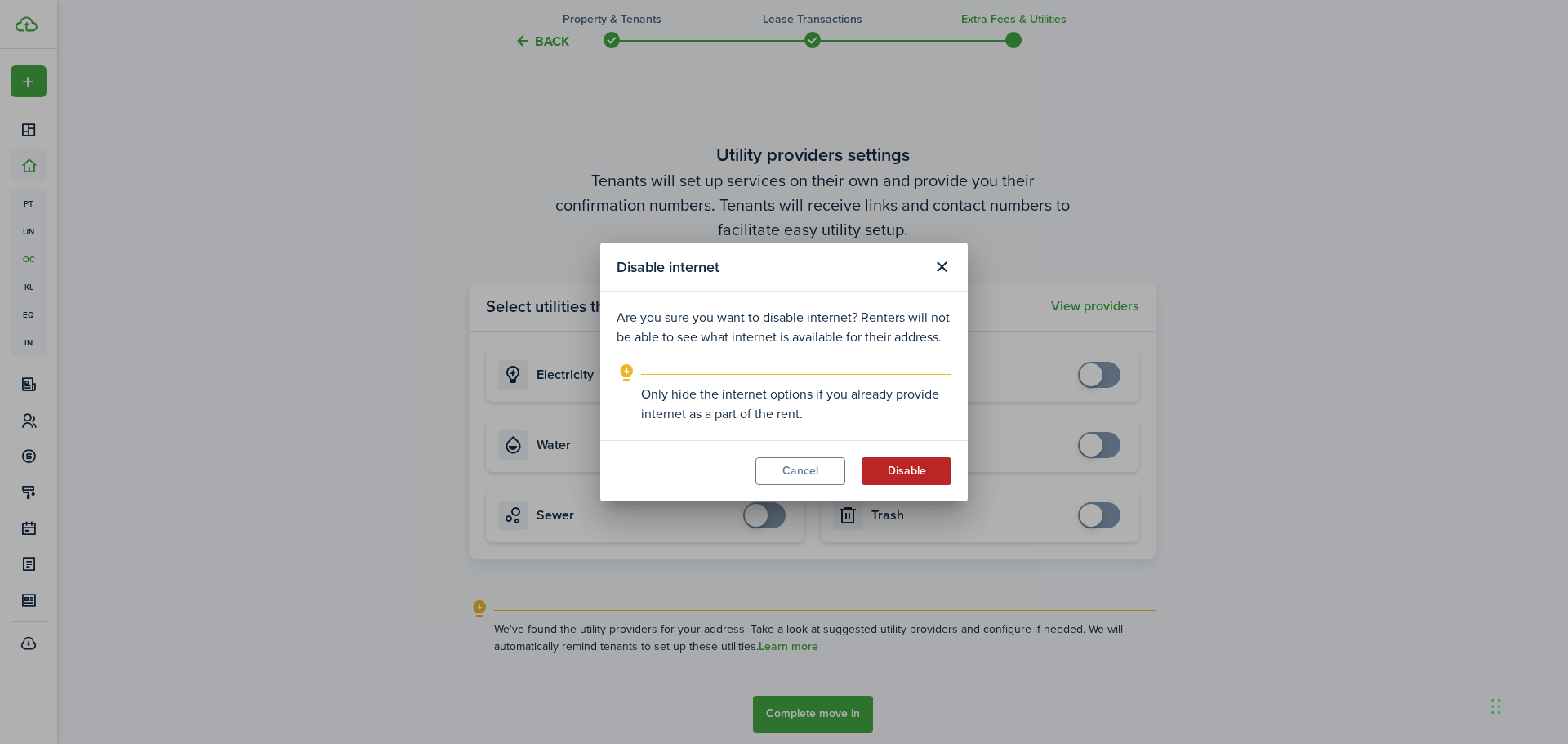
click at [899, 471] on button "Disable" at bounding box center [906, 471] width 90 height 28
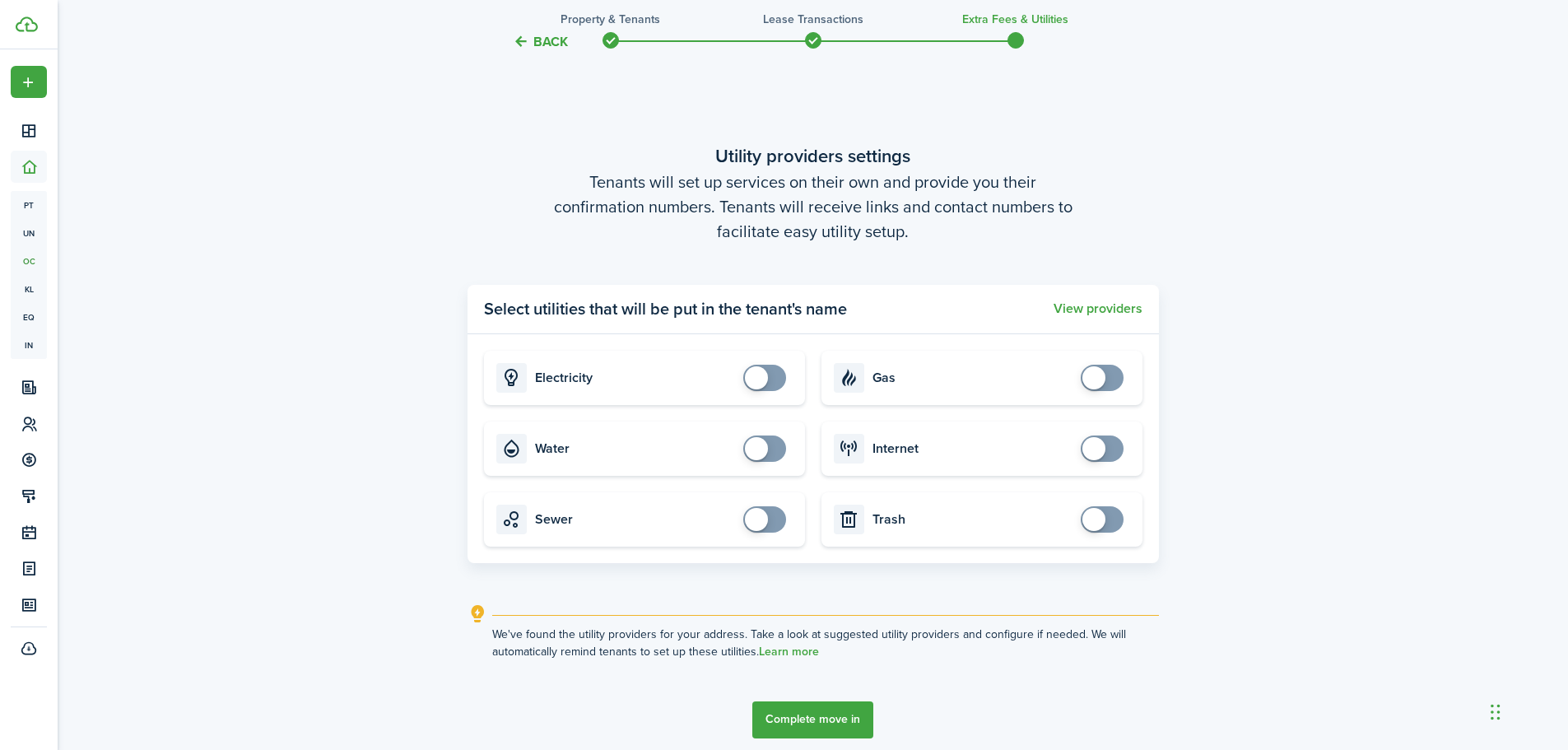
click at [808, 715] on button "Complete move in" at bounding box center [813, 720] width 121 height 37
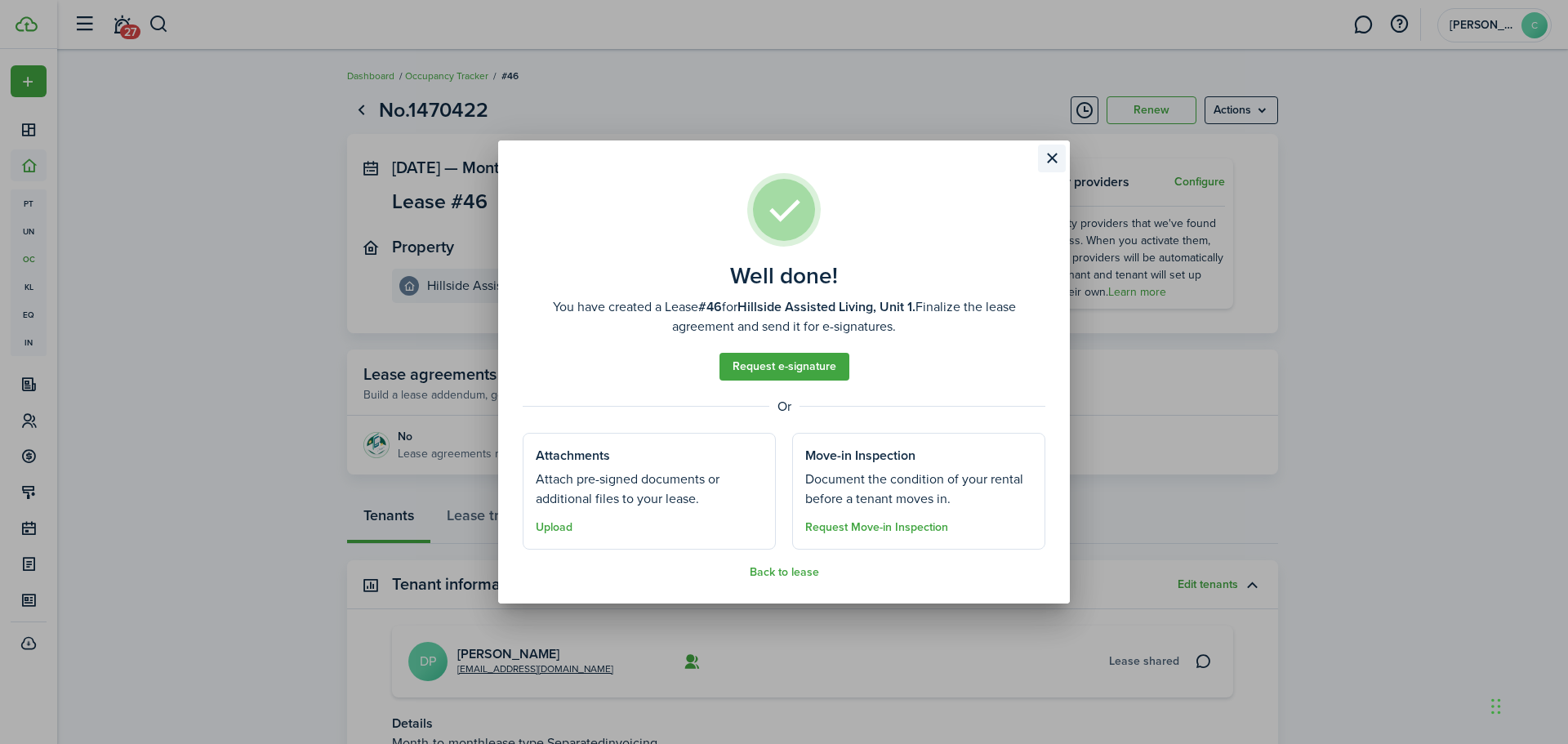
click at [1049, 156] on button "Close modal" at bounding box center [1051, 158] width 28 height 28
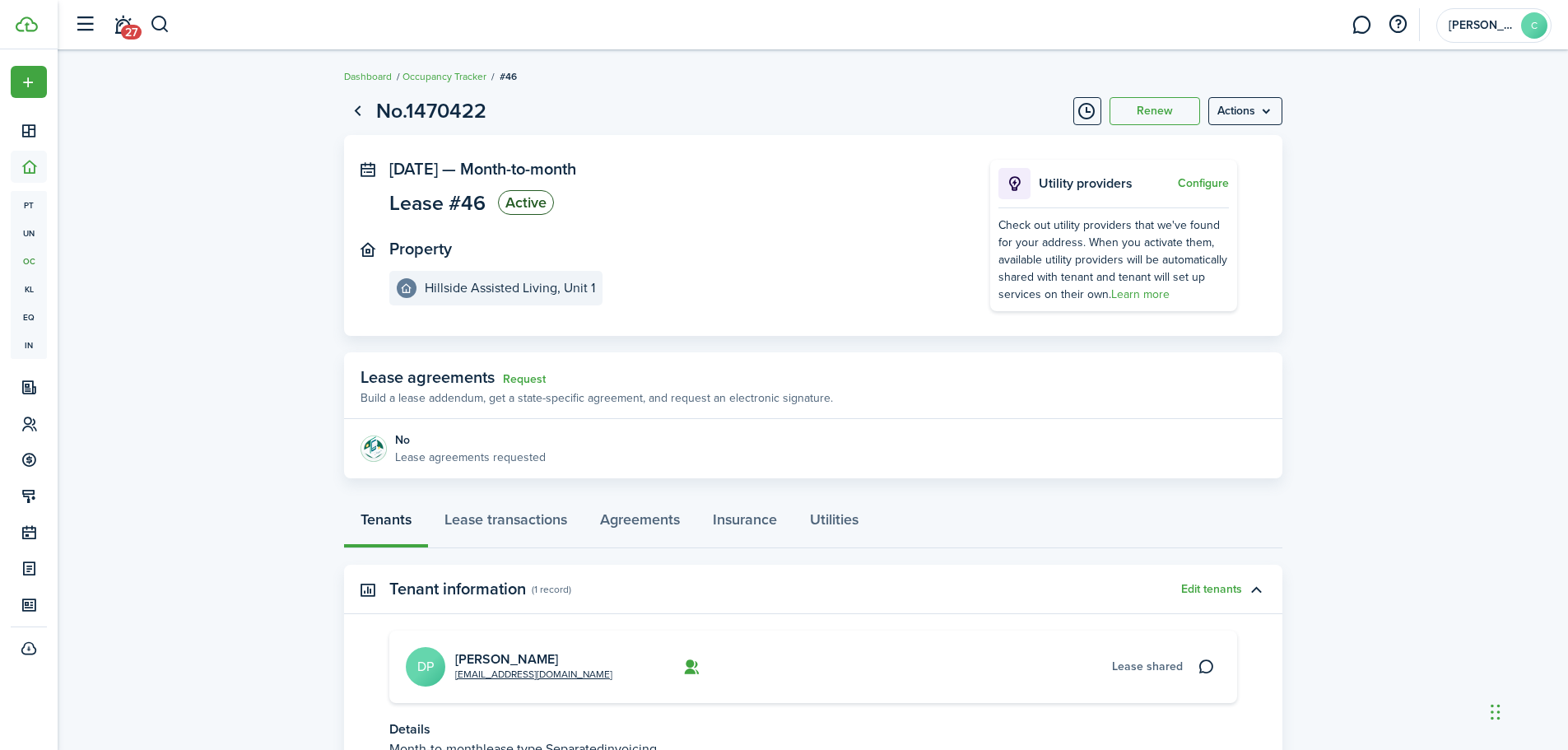
click at [282, 400] on lease-view "No.1470422 Renew Actions [DATE] — Month-to-month Lease #46 Active Property Hill…" at bounding box center [813, 473] width 1511 height 771
